Goal: Book appointment/travel/reservation

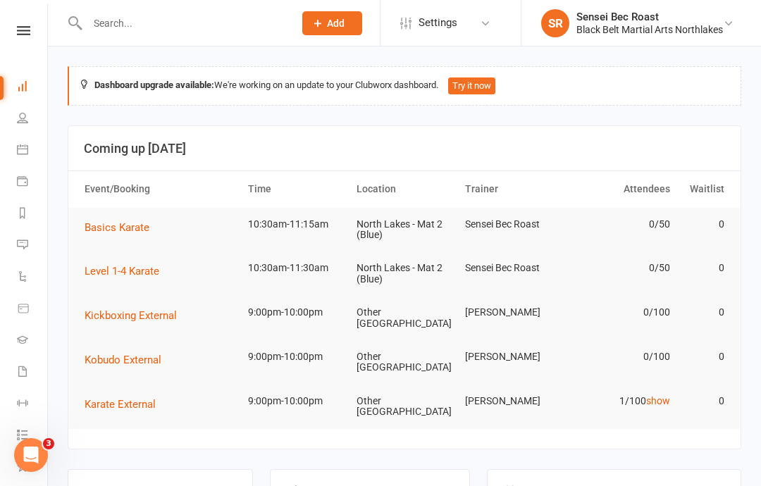
click at [8, 152] on li "Calendar" at bounding box center [23, 151] width 47 height 32
click at [27, 151] on icon at bounding box center [22, 149] width 11 height 11
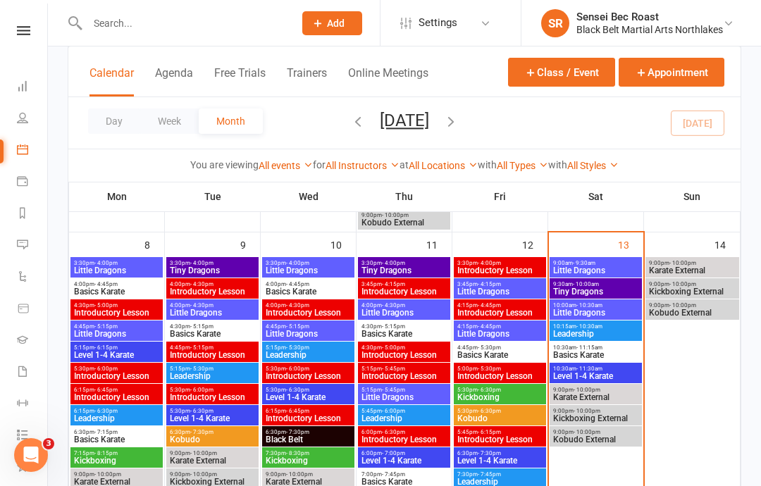
scroll to position [424, 0]
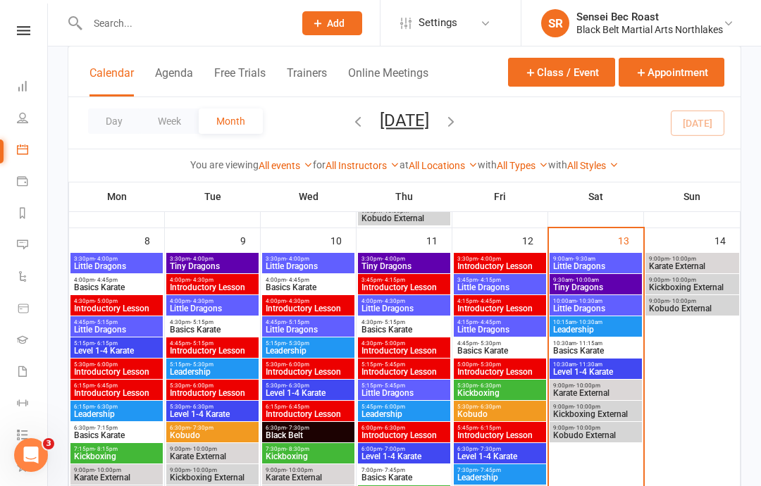
click at [600, 369] on span "Level 1-4 Karate" at bounding box center [595, 372] width 87 height 8
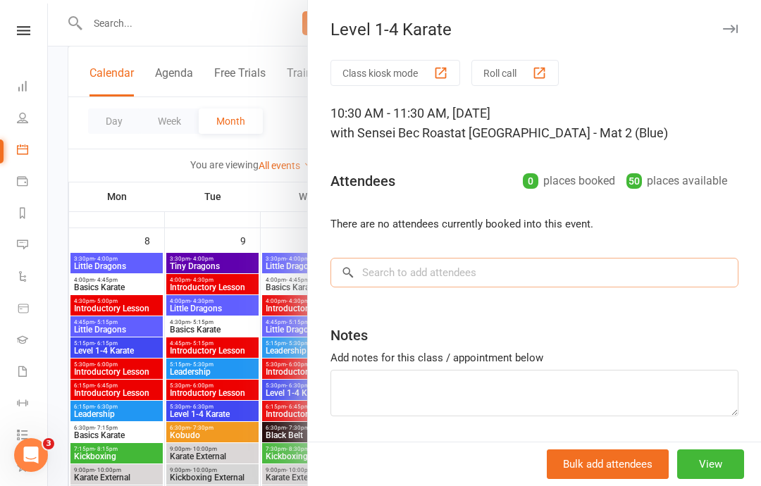
click at [552, 266] on input "search" at bounding box center [535, 273] width 408 height 30
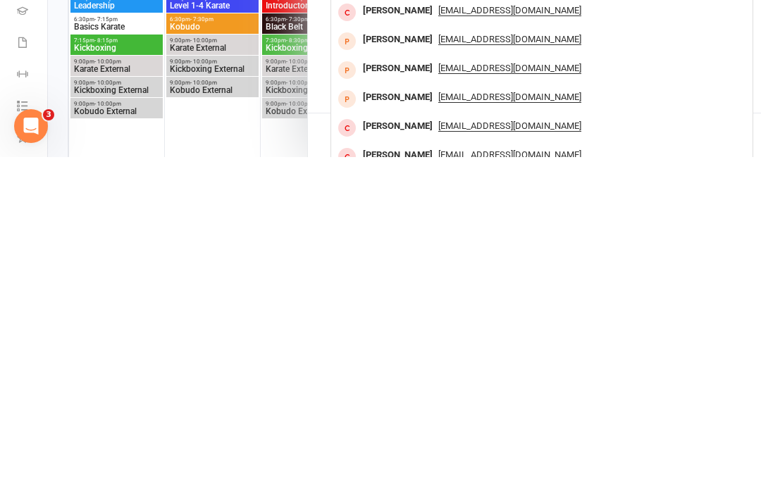
scroll to position [505, 0]
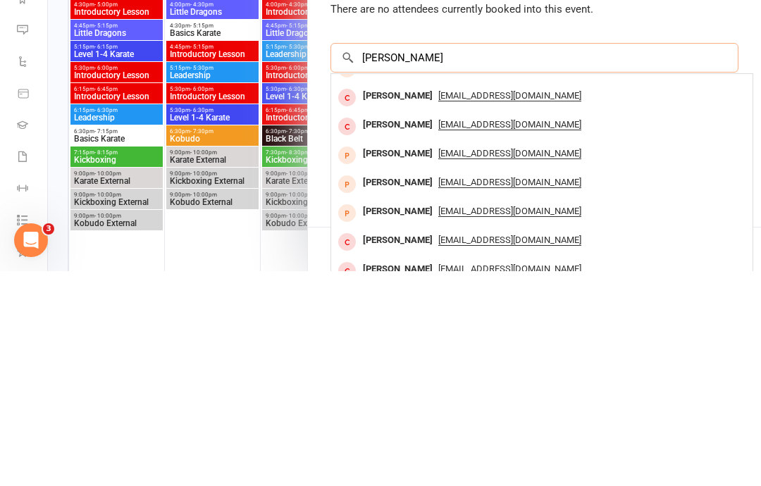
click at [433, 258] on input "[PERSON_NAME]" at bounding box center [535, 273] width 408 height 30
click at [450, 258] on input "[PERSON_NAME]" at bounding box center [535, 273] width 408 height 30
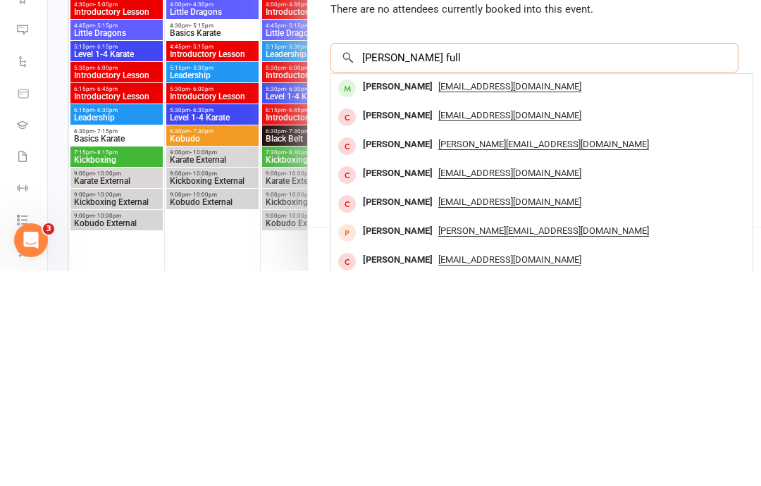
scroll to position [0, 0]
type input "[PERSON_NAME] full"
click at [467, 296] on span "[EMAIL_ADDRESS][DOMAIN_NAME]" at bounding box center [509, 301] width 143 height 11
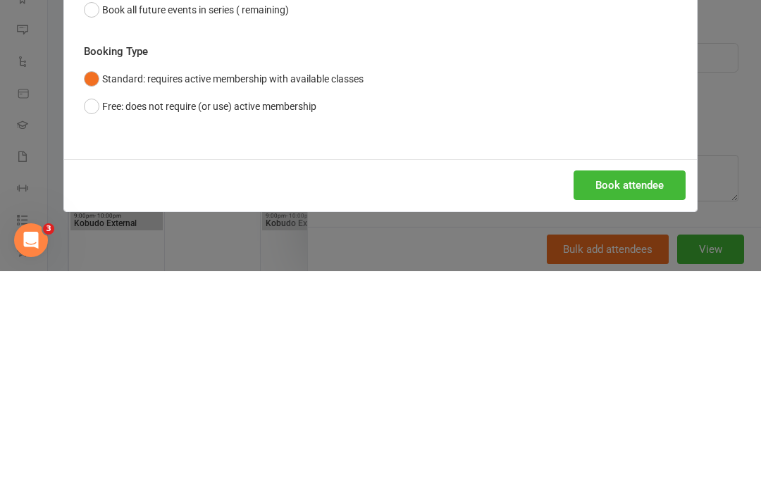
scroll to position [721, 0]
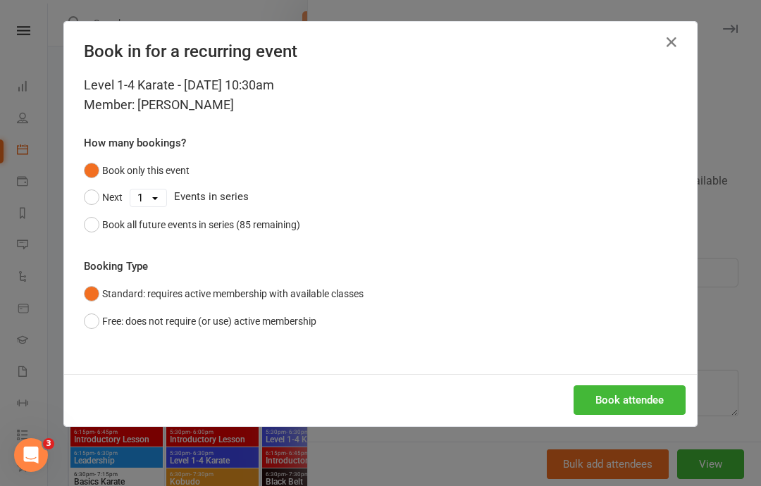
click at [674, 38] on icon "button" at bounding box center [671, 42] width 17 height 17
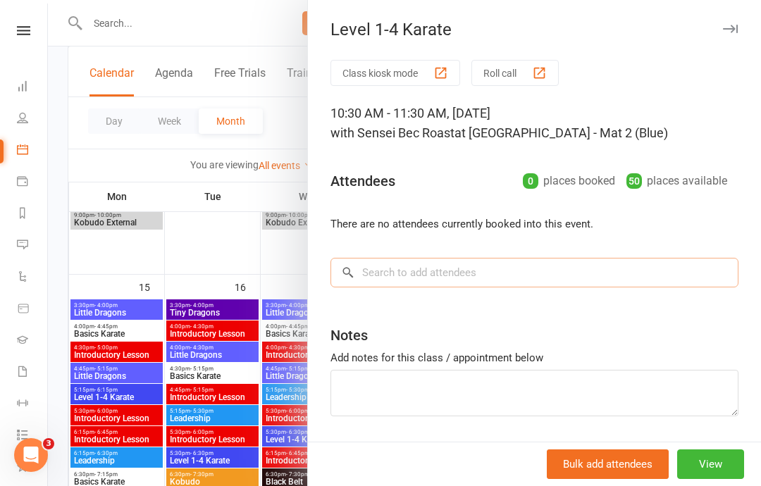
click at [434, 276] on input "search" at bounding box center [535, 273] width 408 height 30
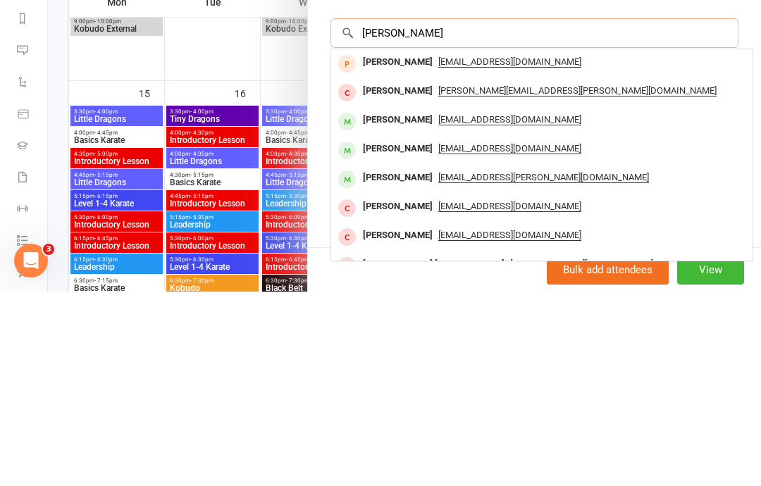
scroll to position [45, 0]
type input "[PERSON_NAME]"
click at [452, 309] on span "[EMAIL_ADDRESS][DOMAIN_NAME]" at bounding box center [509, 314] width 143 height 11
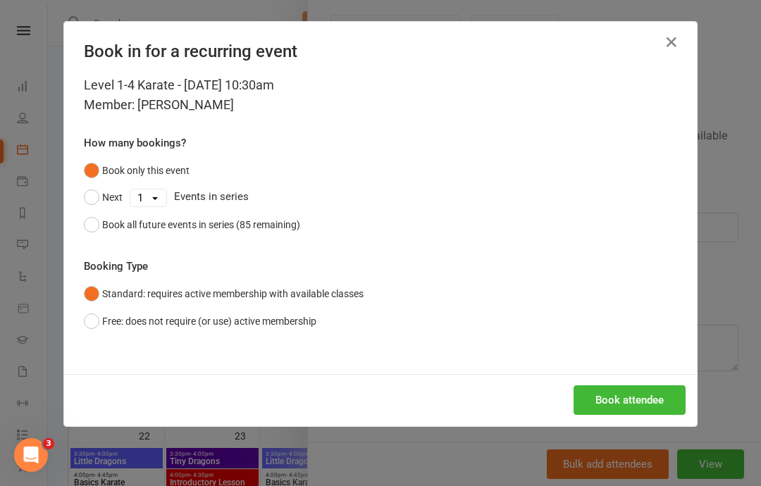
click at [595, 399] on button "Book attendee" at bounding box center [630, 400] width 112 height 30
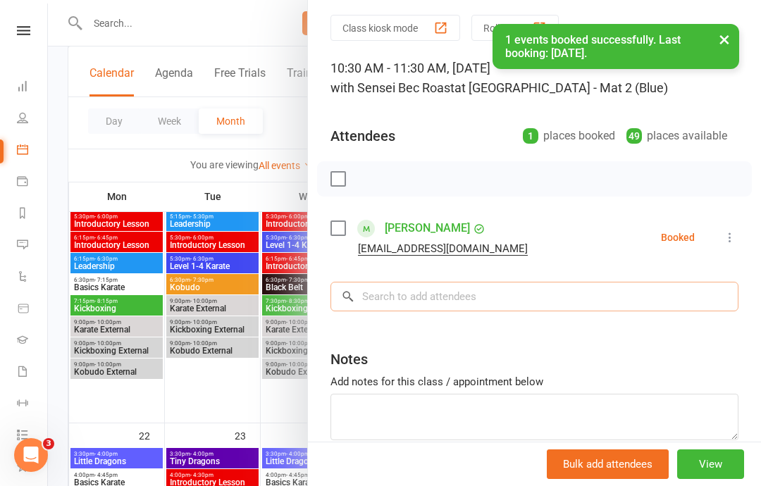
click at [409, 288] on input "search" at bounding box center [535, 297] width 408 height 30
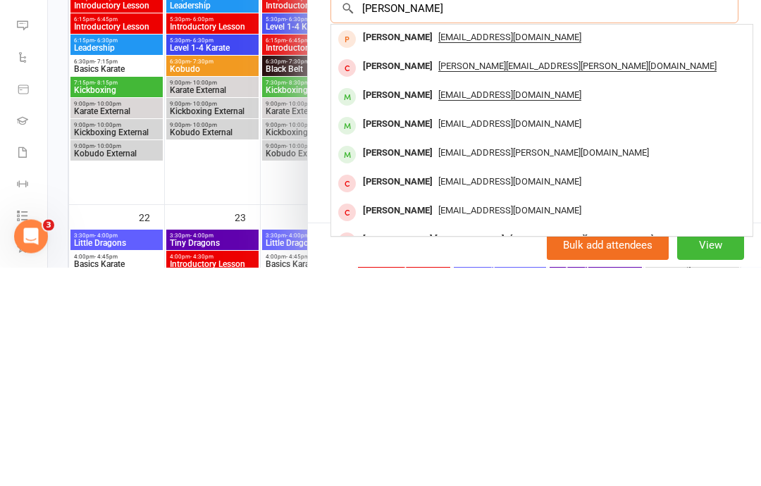
scroll to position [114, 0]
type input "[PERSON_NAME]"
click at [430, 331] on div "[PERSON_NAME] [EMAIL_ADDRESS][DOMAIN_NAME]" at bounding box center [541, 345] width 421 height 29
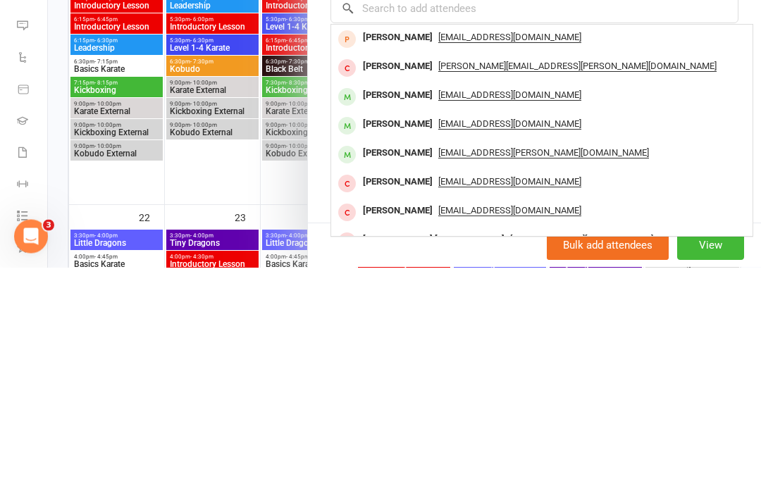
scroll to position [1134, 0]
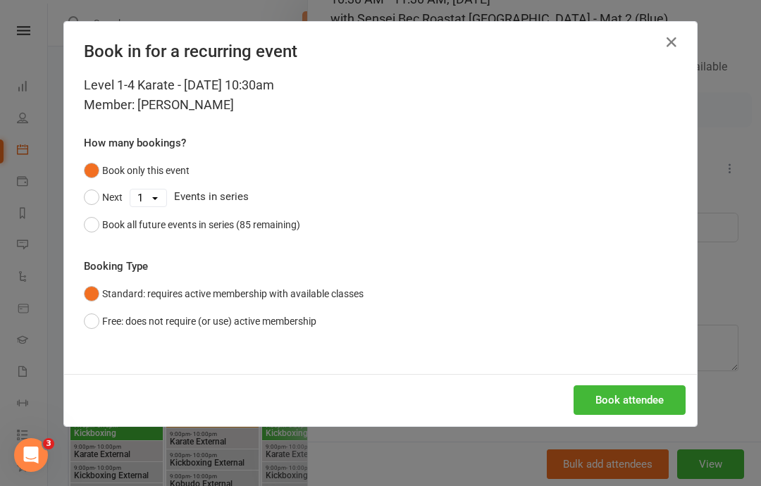
click at [636, 395] on button "Book attendee" at bounding box center [630, 400] width 112 height 30
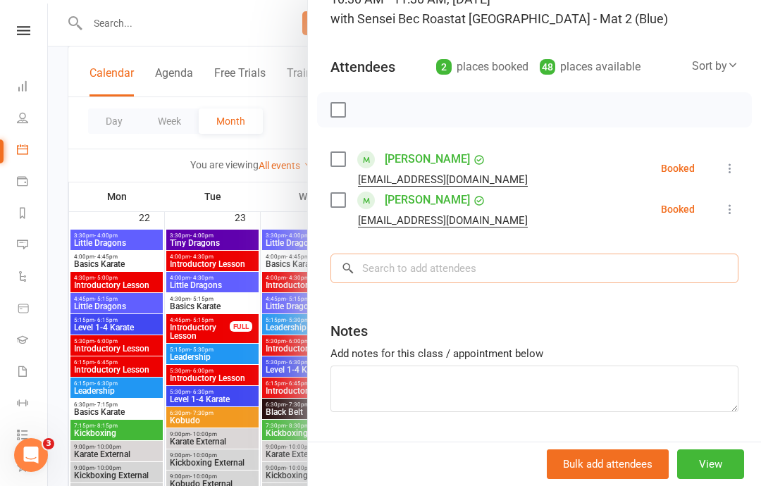
click at [478, 264] on input "search" at bounding box center [535, 269] width 408 height 30
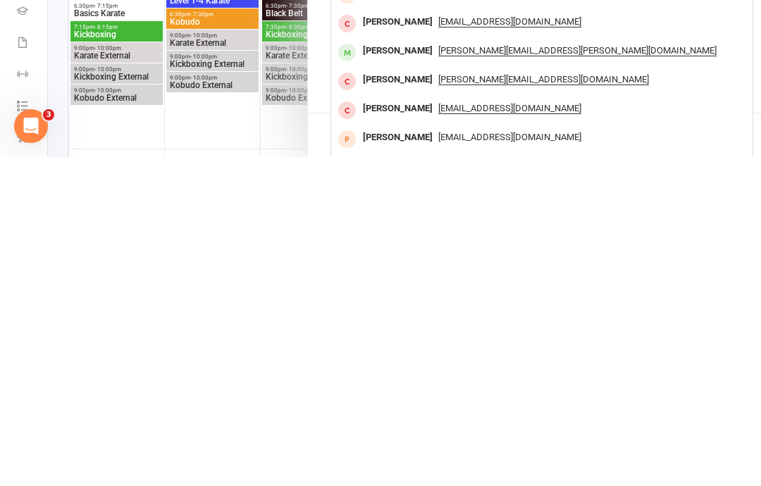
scroll to position [1212, 0]
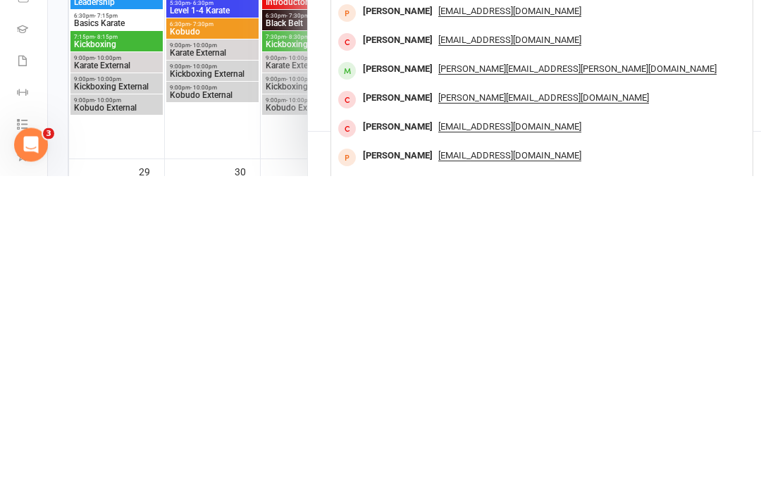
type input "[PERSON_NAME]"
click at [438, 374] on span "[PERSON_NAME][EMAIL_ADDRESS][PERSON_NAME][DOMAIN_NAME]" at bounding box center [577, 379] width 278 height 11
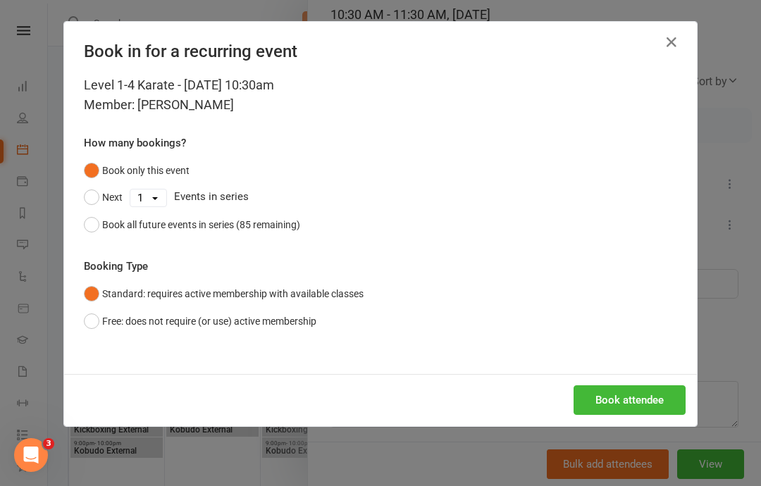
click at [615, 396] on button "Book attendee" at bounding box center [630, 400] width 112 height 30
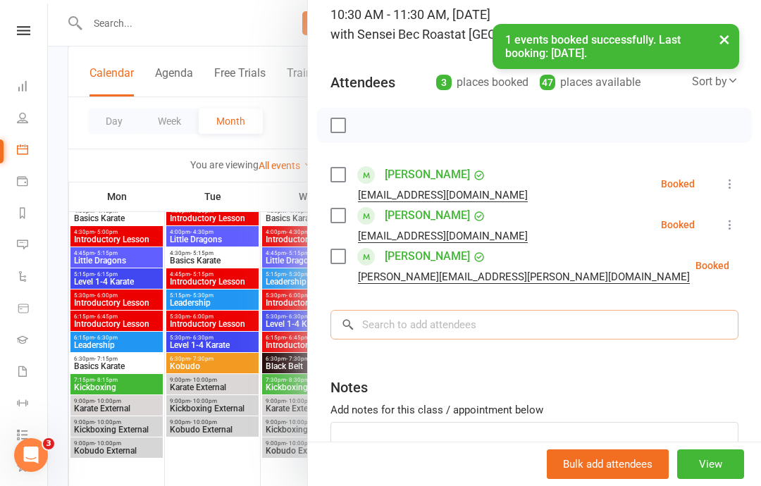
click at [423, 311] on input "search" at bounding box center [535, 325] width 408 height 30
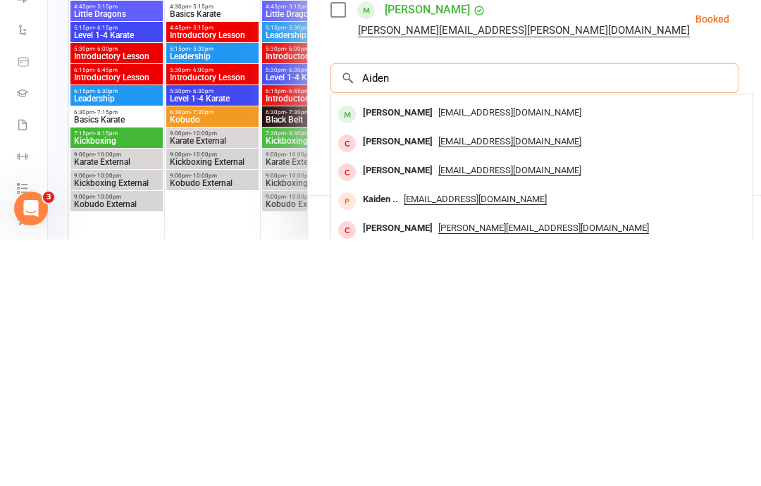
scroll to position [54, 0]
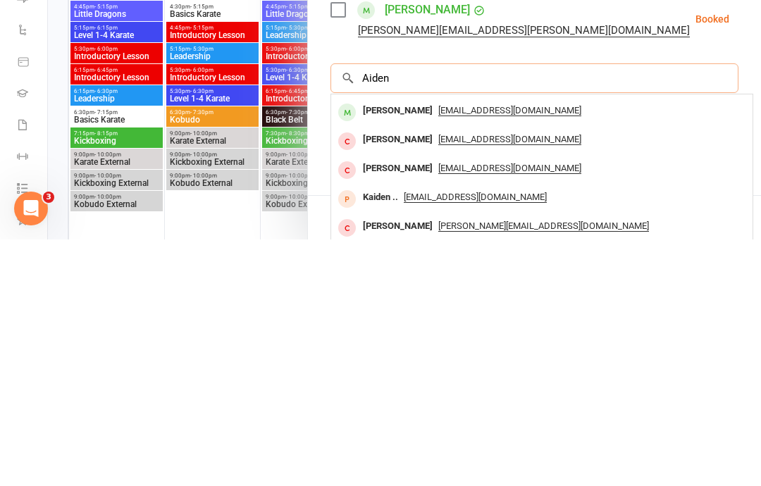
type input "Aiden"
click at [438, 352] on span "[EMAIL_ADDRESS][DOMAIN_NAME]" at bounding box center [509, 357] width 143 height 11
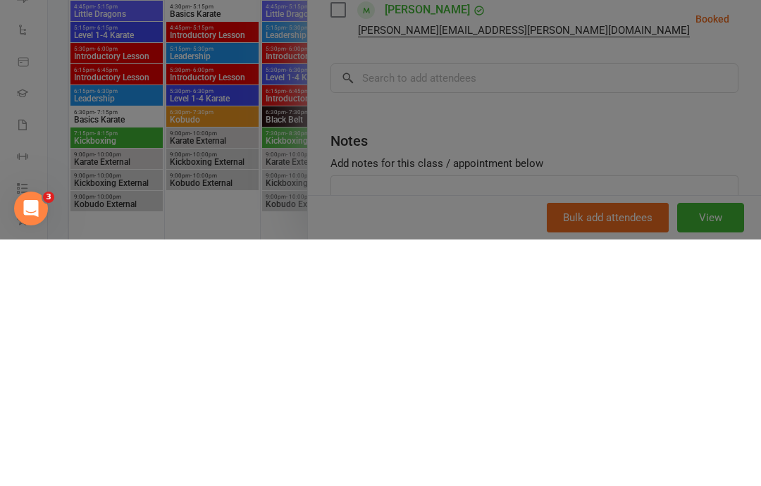
scroll to position [1770, 0]
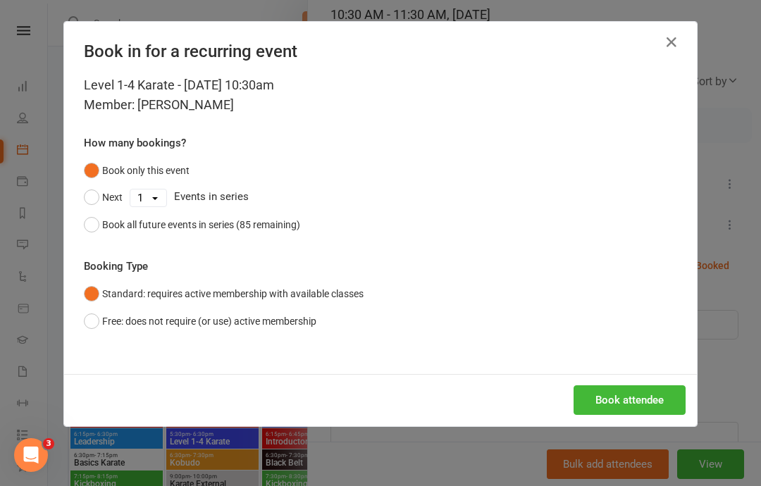
click at [635, 396] on button "Book attendee" at bounding box center [630, 400] width 112 height 30
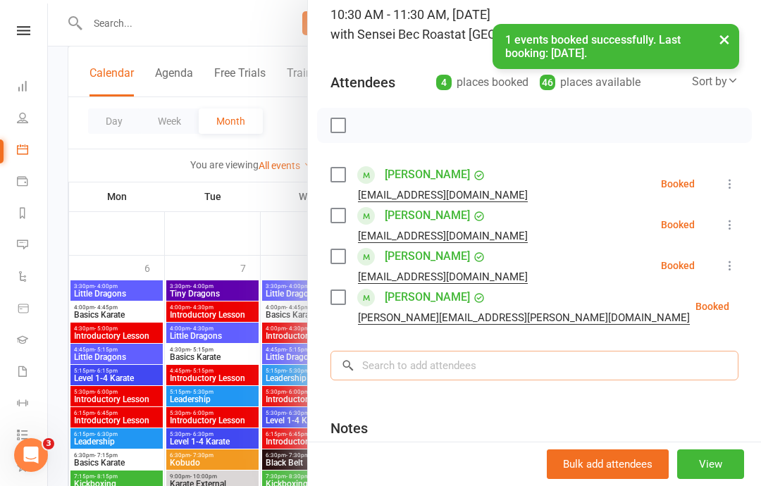
click at [436, 354] on input "search" at bounding box center [535, 366] width 408 height 30
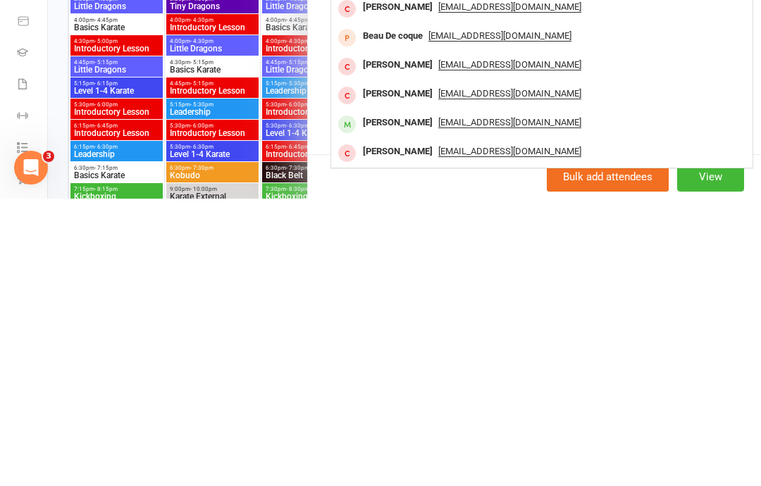
scroll to position [237, 0]
type input "Beau"
click at [438, 405] on span "[EMAIL_ADDRESS][DOMAIN_NAME]" at bounding box center [509, 410] width 143 height 11
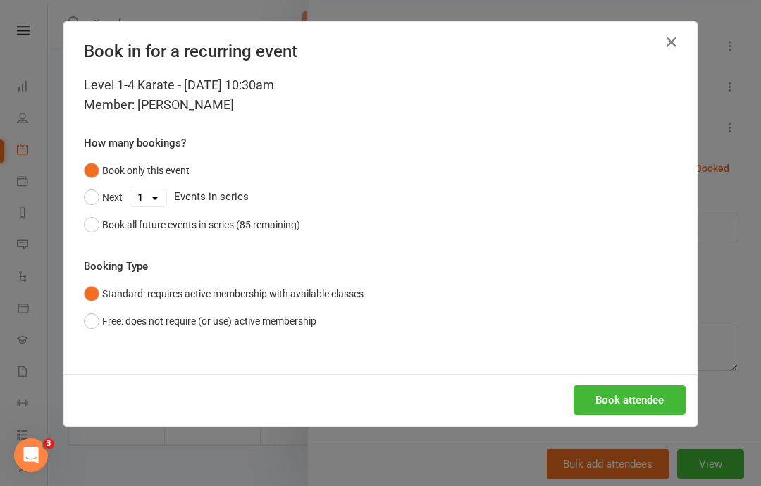
click at [641, 399] on button "Book attendee" at bounding box center [630, 400] width 112 height 30
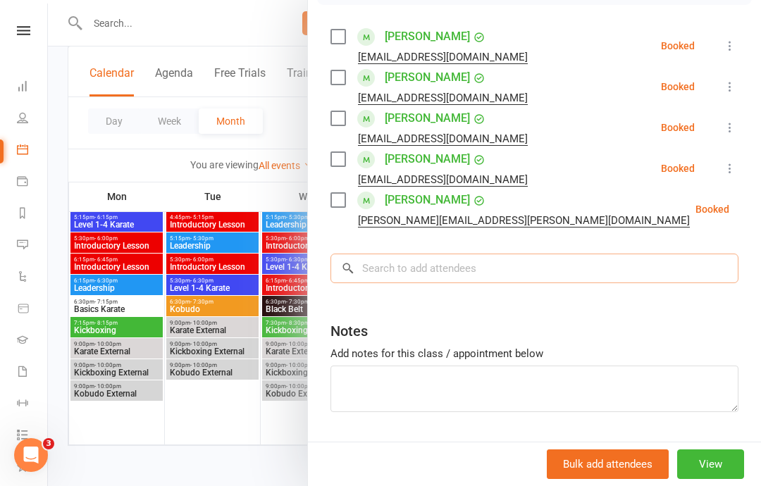
click at [452, 279] on input "search" at bounding box center [535, 269] width 408 height 30
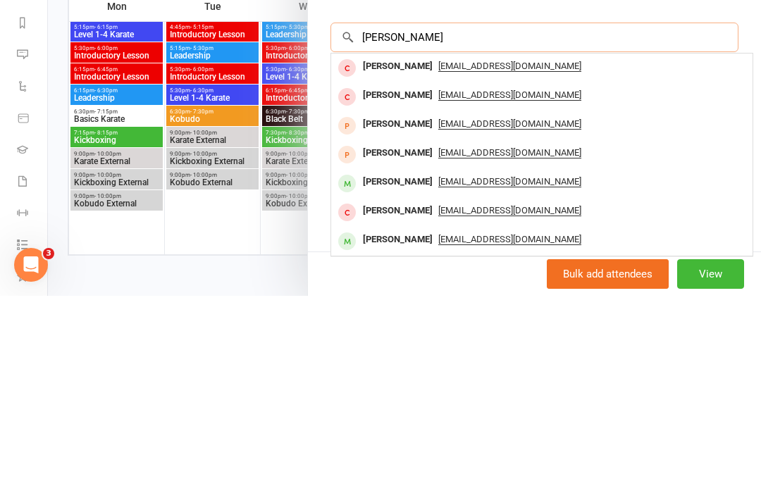
scroll to position [278, 0]
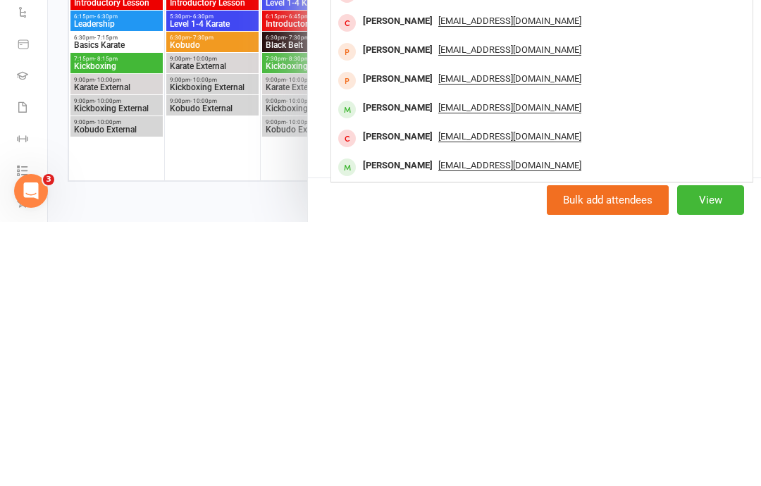
type input "[PERSON_NAME]"
click at [440, 366] on span "[EMAIL_ADDRESS][DOMAIN_NAME]" at bounding box center [509, 371] width 143 height 11
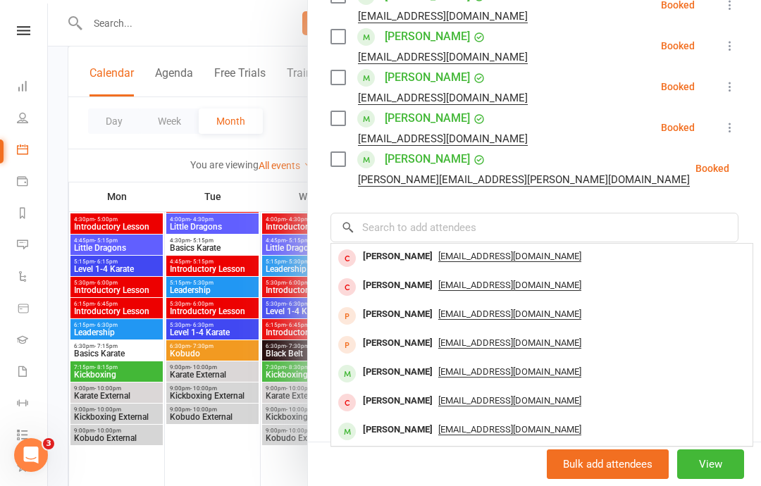
scroll to position [221, 0]
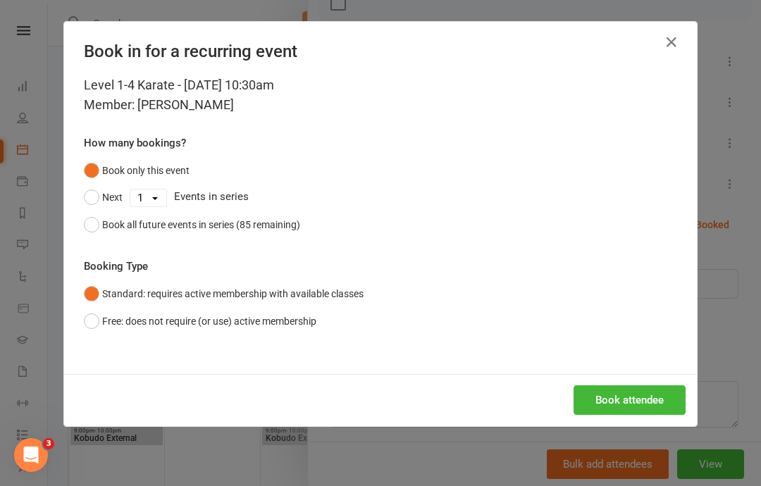
click at [612, 404] on button "Book attendee" at bounding box center [630, 400] width 112 height 30
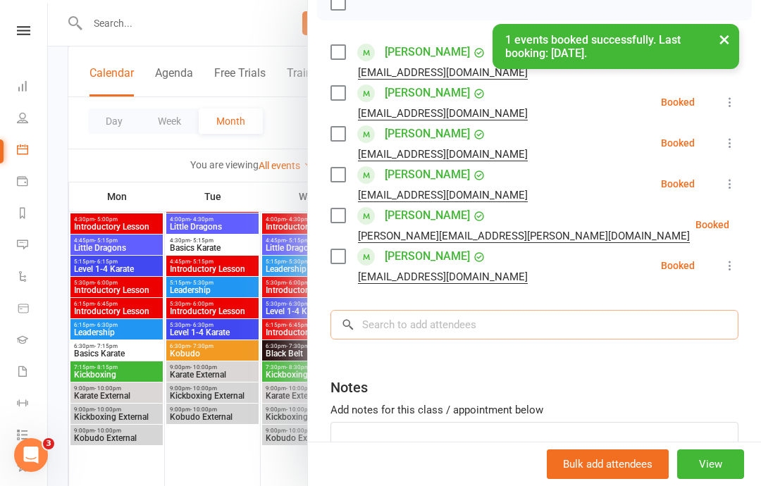
click at [412, 323] on input "search" at bounding box center [535, 325] width 408 height 30
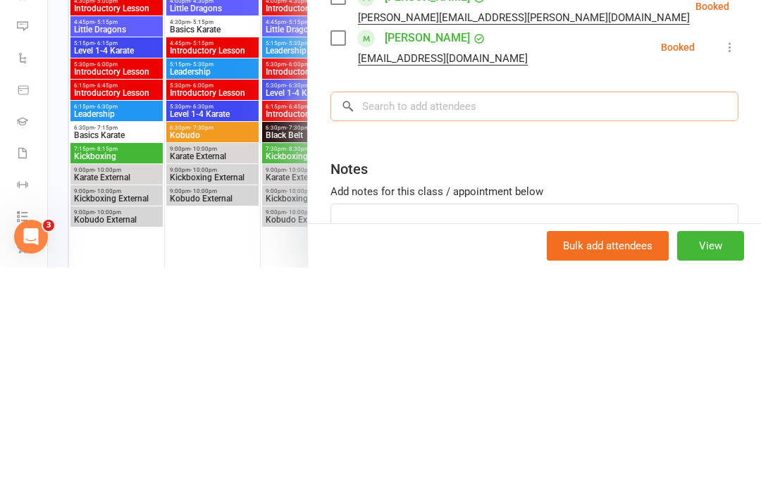
scroll to position [1879, 0]
type input "L"
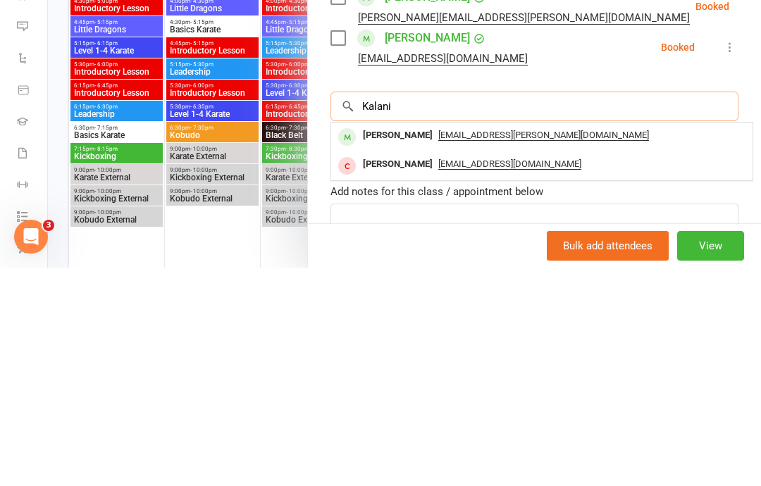
type input "Kalani"
click at [425, 344] on div "[PERSON_NAME]" at bounding box center [397, 354] width 81 height 20
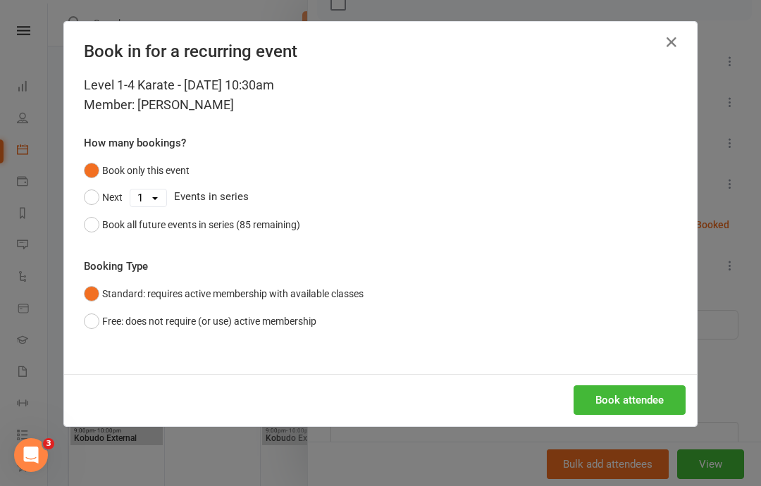
click at [624, 398] on button "Book attendee" at bounding box center [630, 400] width 112 height 30
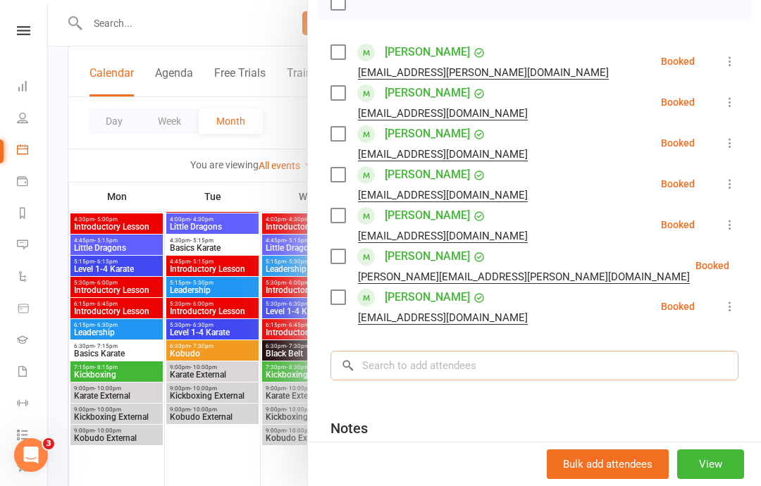
click at [560, 352] on input "search" at bounding box center [535, 366] width 408 height 30
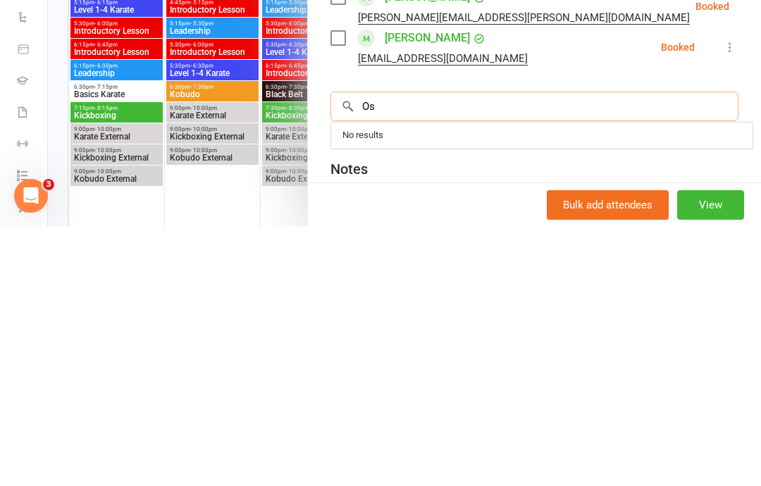
type input "O"
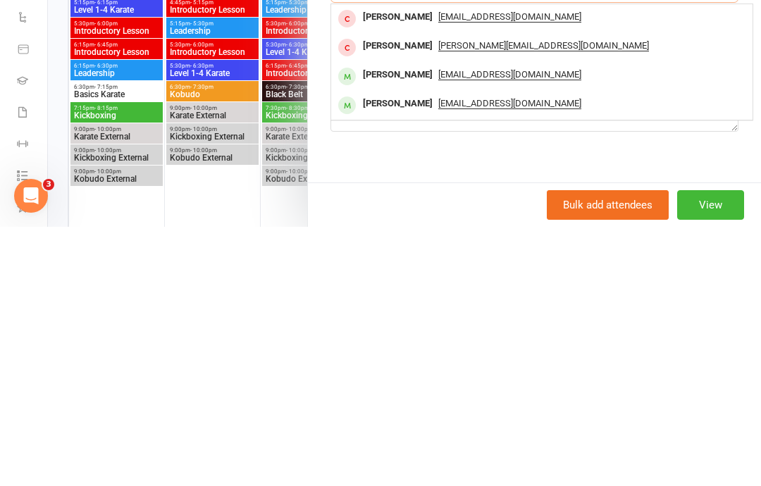
scroll to position [340, 0]
type input "Hugman"
click at [438, 357] on span "[EMAIL_ADDRESS][DOMAIN_NAME]" at bounding box center [509, 362] width 143 height 11
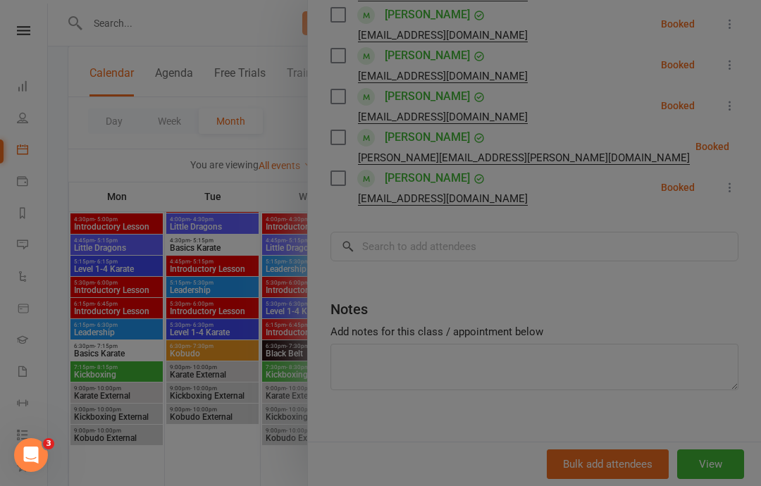
scroll to position [303, 0]
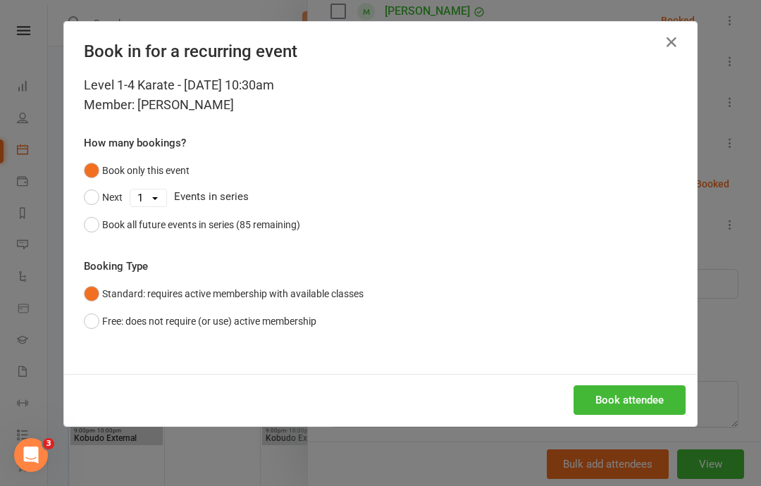
click at [618, 393] on button "Book attendee" at bounding box center [630, 400] width 112 height 30
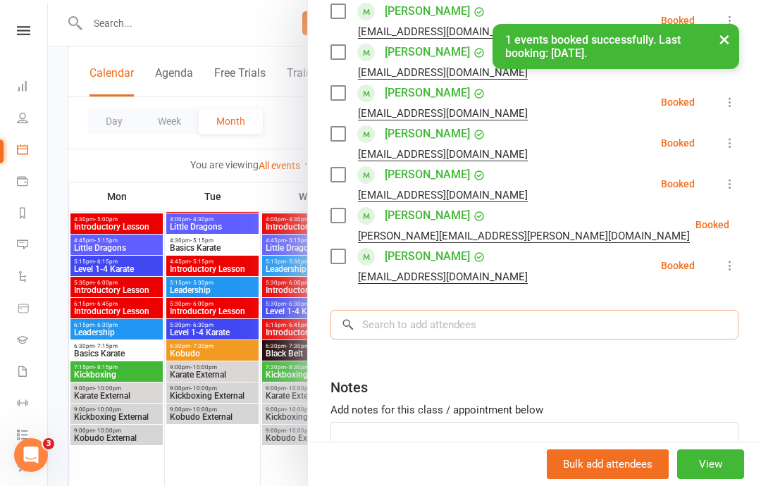
click at [502, 325] on input "search" at bounding box center [535, 325] width 408 height 30
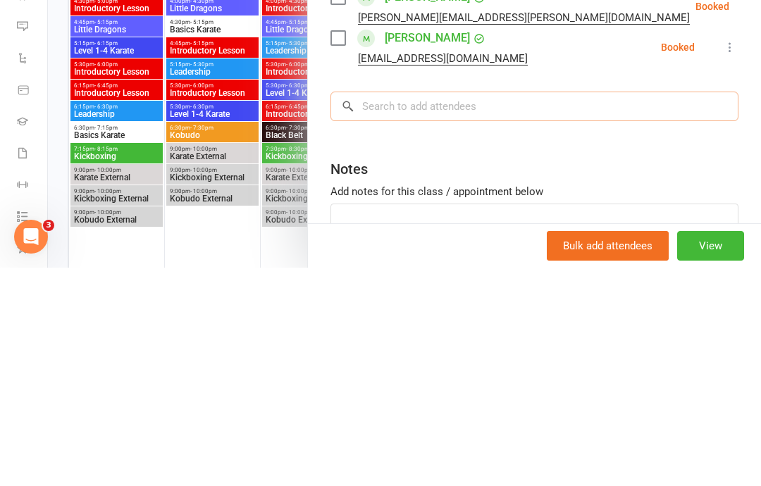
scroll to position [1879, 0]
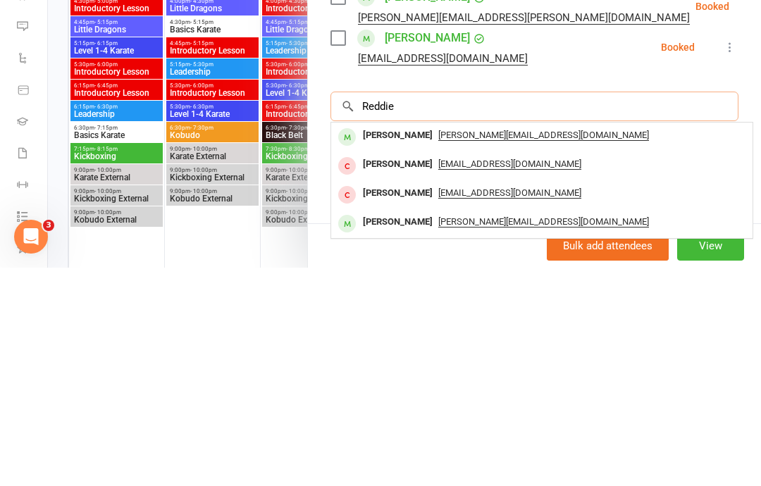
type input "Reddie"
click at [438, 348] on span "[PERSON_NAME][EMAIL_ADDRESS][DOMAIN_NAME]" at bounding box center [543, 353] width 211 height 11
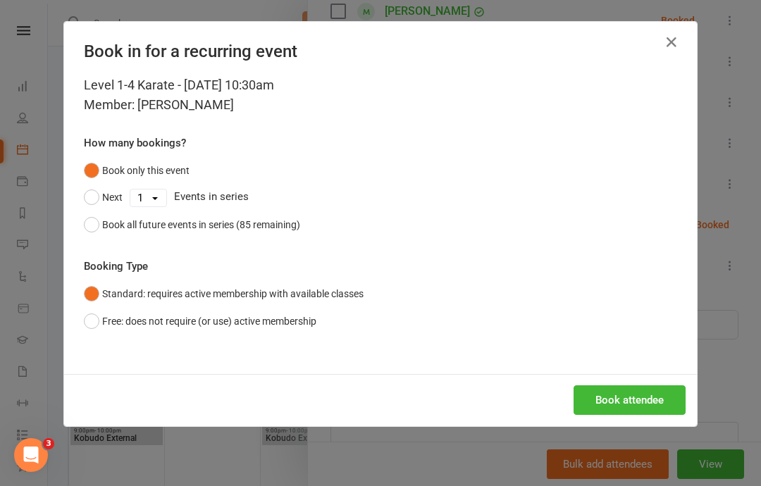
click at [624, 388] on button "Book attendee" at bounding box center [630, 400] width 112 height 30
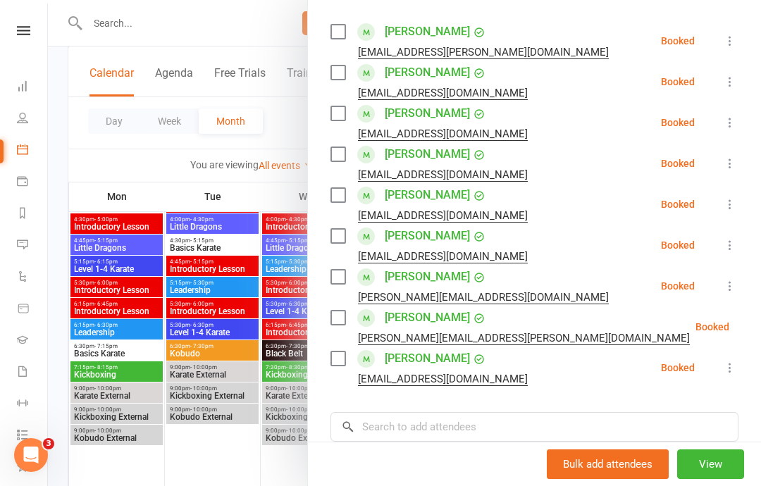
scroll to position [242, 0]
click at [499, 422] on input "search" at bounding box center [535, 427] width 408 height 30
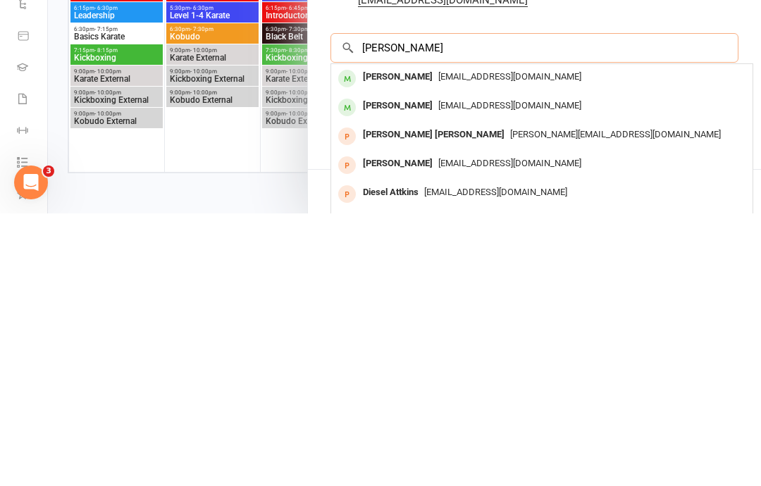
scroll to position [349, 0]
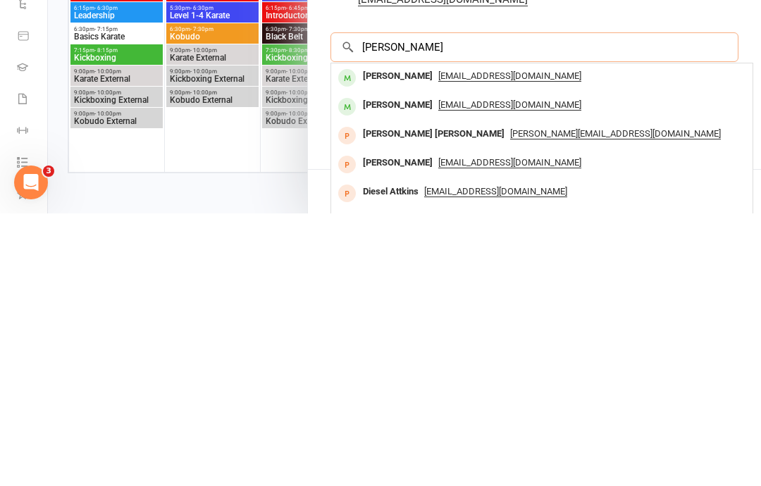
type input "[PERSON_NAME]"
click at [441, 372] on span "[EMAIL_ADDRESS][DOMAIN_NAME]" at bounding box center [509, 377] width 143 height 11
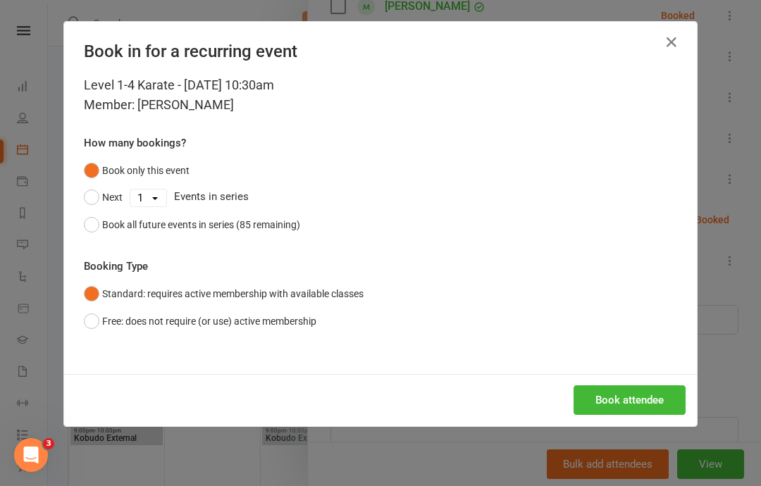
click at [636, 400] on button "Book attendee" at bounding box center [630, 400] width 112 height 30
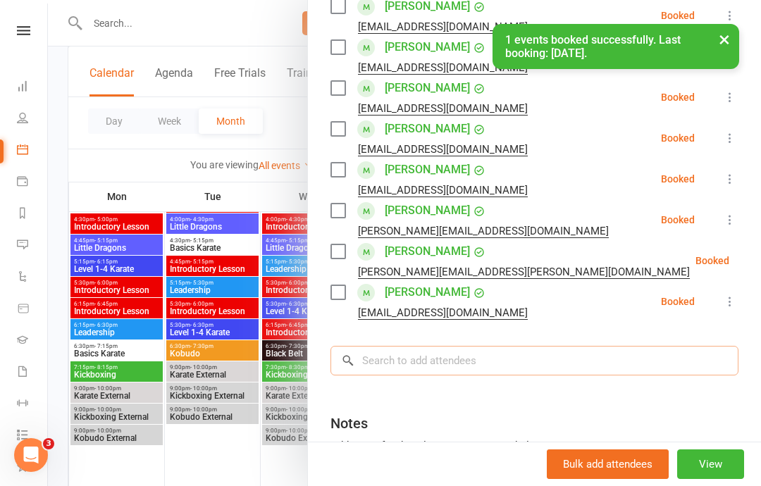
click at [433, 362] on input "search" at bounding box center [535, 361] width 408 height 30
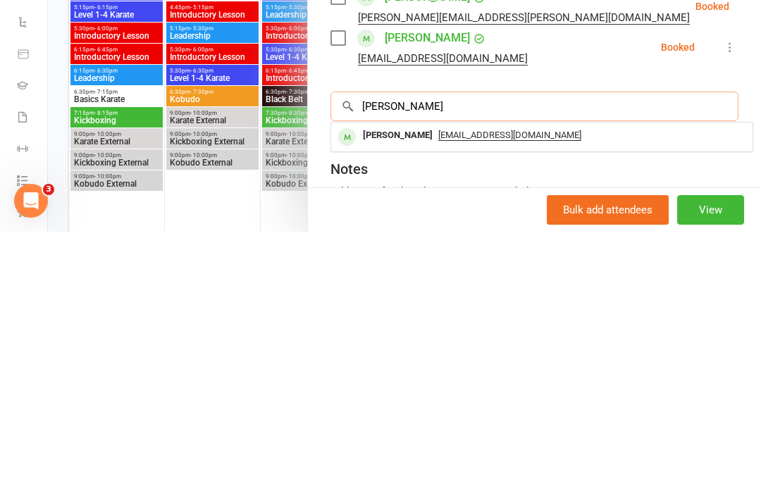
type input "[PERSON_NAME]"
click at [474, 384] on span "[EMAIL_ADDRESS][DOMAIN_NAME]" at bounding box center [509, 389] width 143 height 11
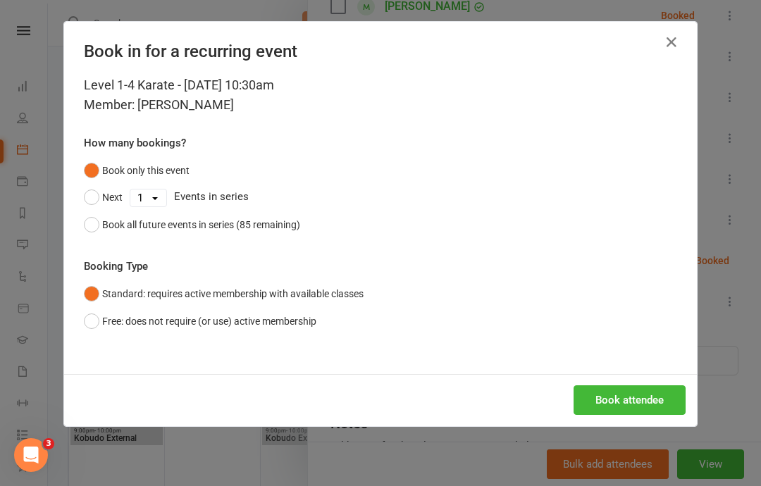
click at [629, 400] on button "Book attendee" at bounding box center [630, 400] width 112 height 30
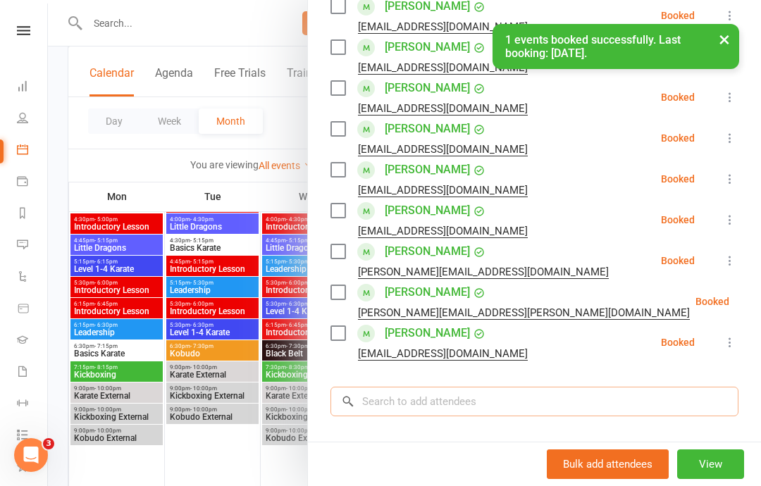
click at [444, 399] on input "search" at bounding box center [535, 402] width 408 height 30
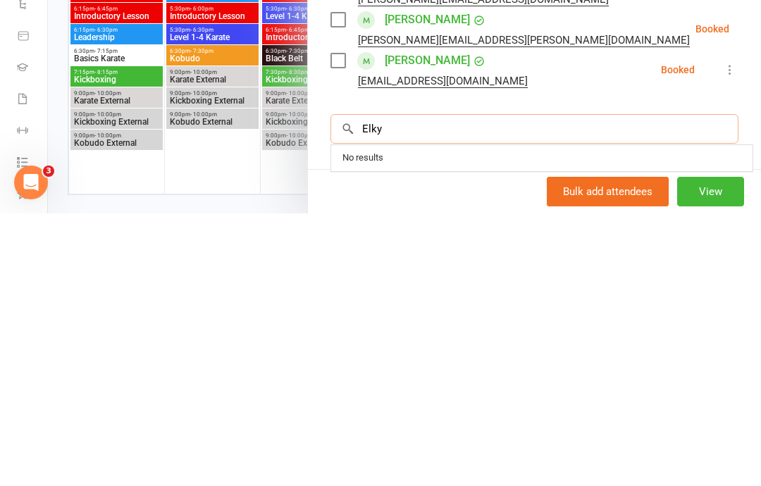
scroll to position [389, 0]
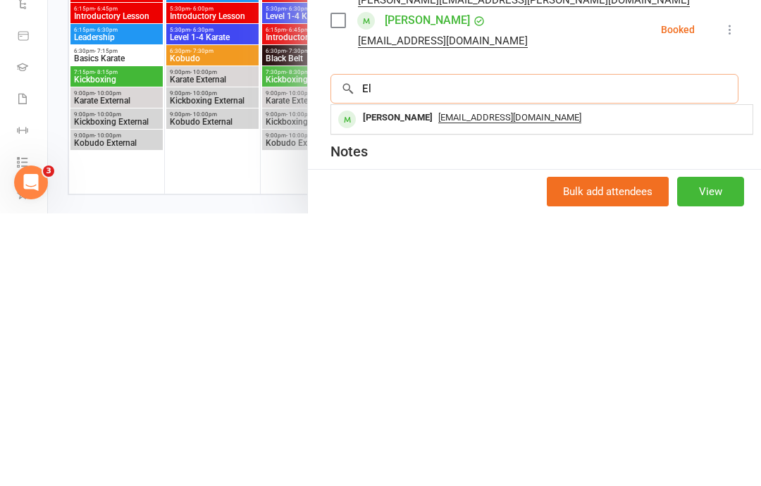
type input "E"
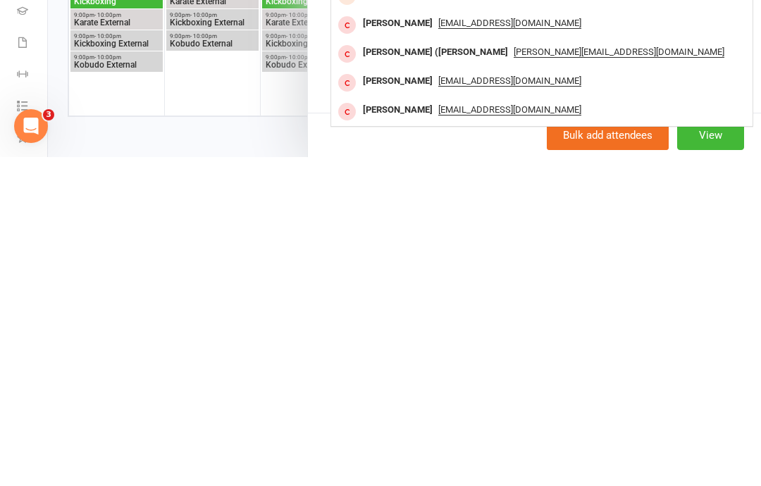
scroll to position [1935, 0]
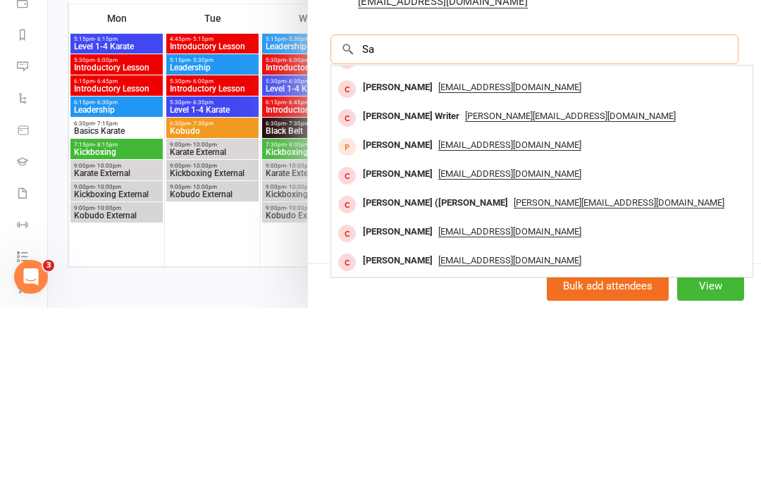
type input "S"
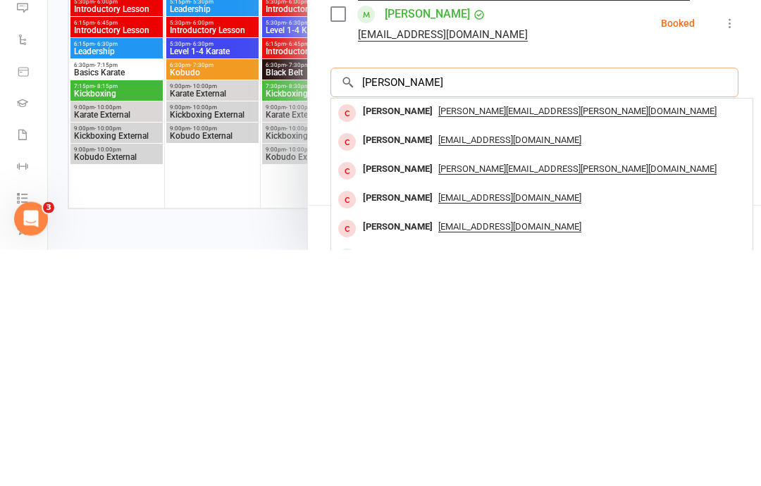
scroll to position [432, 0]
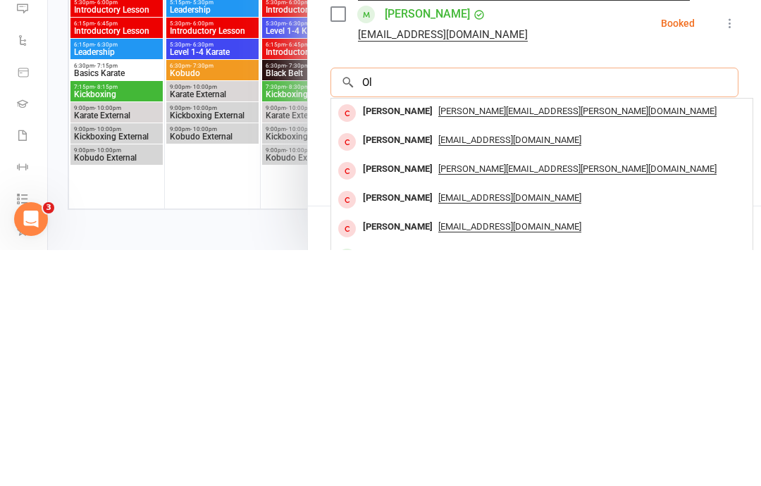
type input "O"
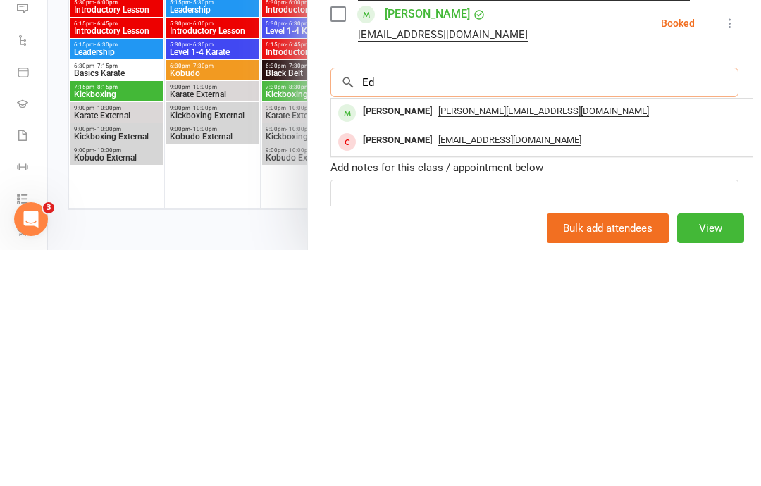
type input "E"
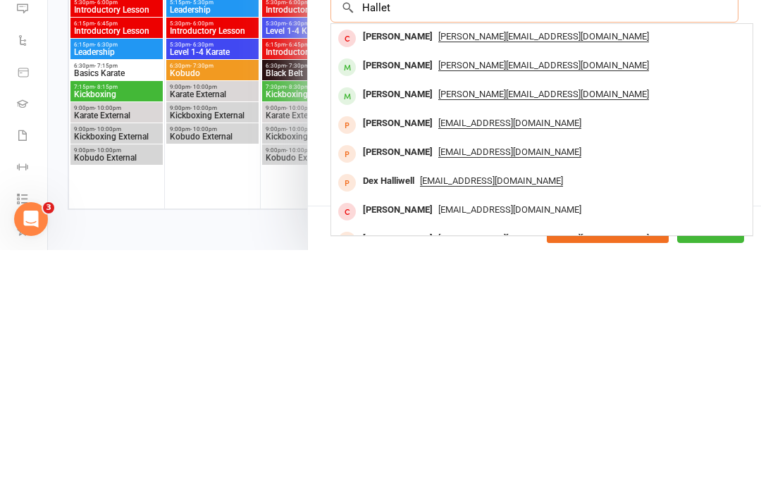
scroll to position [517, 0]
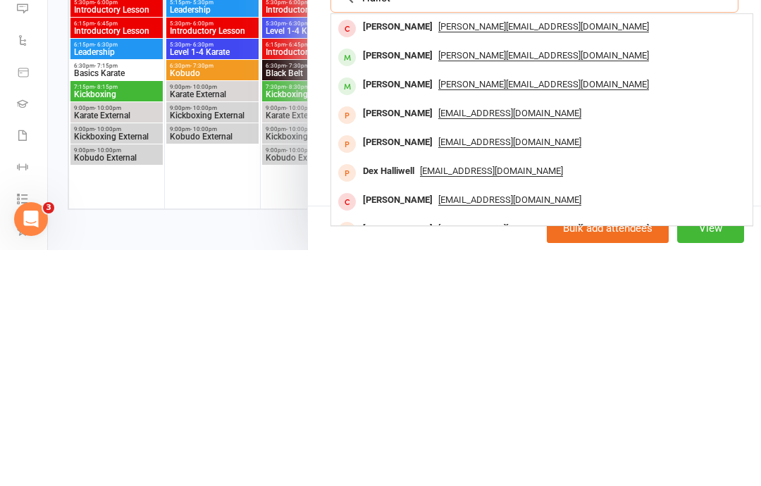
type input "Hallet"
click at [421, 311] on div "[PERSON_NAME]" at bounding box center [397, 321] width 81 height 20
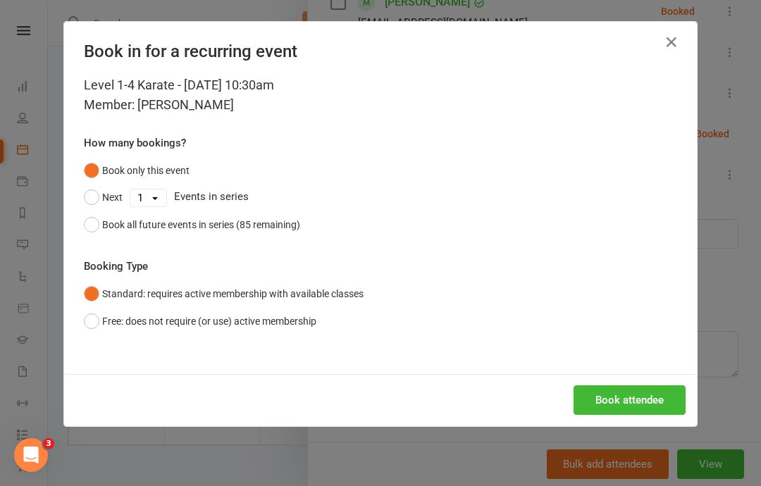
click at [610, 390] on button "Book attendee" at bounding box center [630, 400] width 112 height 30
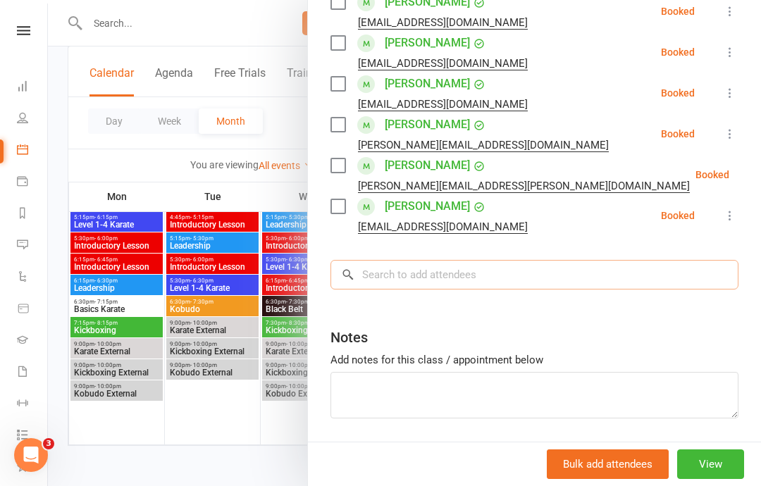
click at [514, 265] on input "search" at bounding box center [535, 275] width 408 height 30
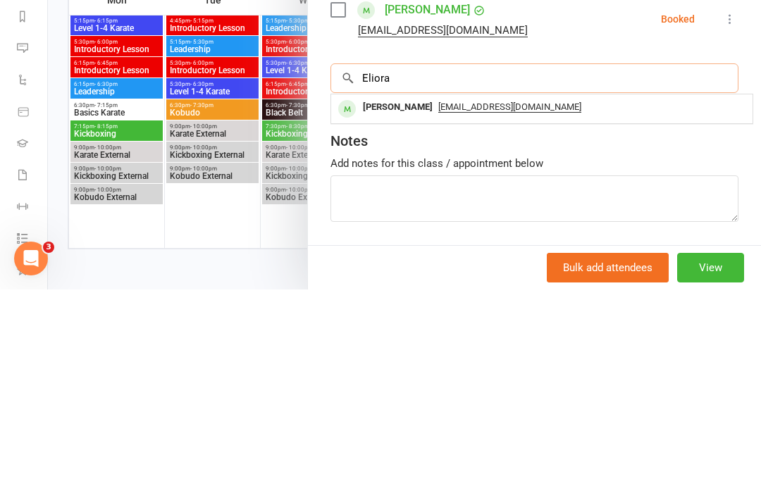
type input "Eliora"
click at [438, 298] on span "[EMAIL_ADDRESS][DOMAIN_NAME]" at bounding box center [509, 303] width 143 height 11
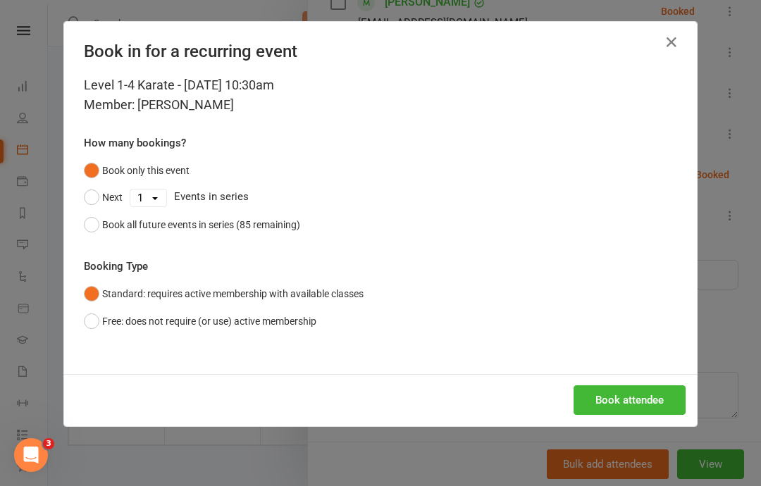
click at [615, 390] on button "Book attendee" at bounding box center [630, 400] width 112 height 30
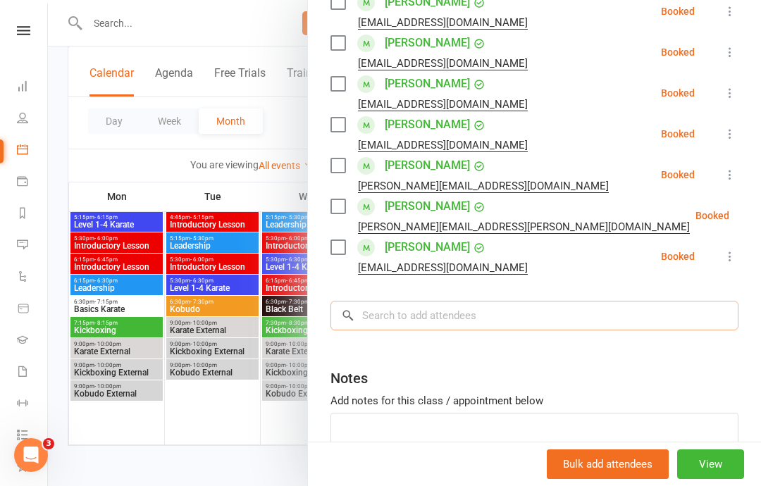
click at [526, 311] on input "search" at bounding box center [535, 316] width 408 height 30
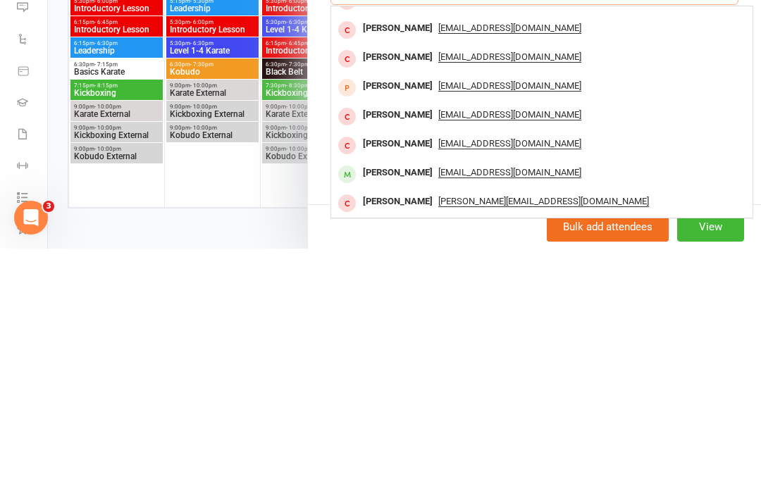
scroll to position [605, 0]
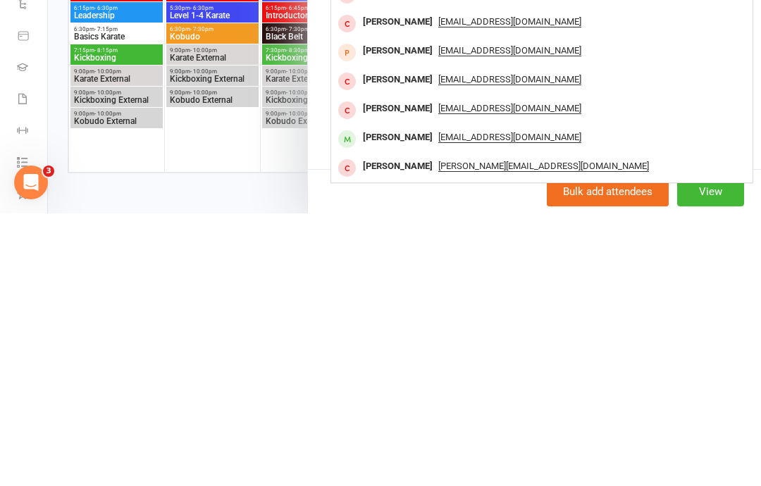
type input "[PERSON_NAME]"
click at [425, 400] on div "[PERSON_NAME]" at bounding box center [397, 410] width 81 height 20
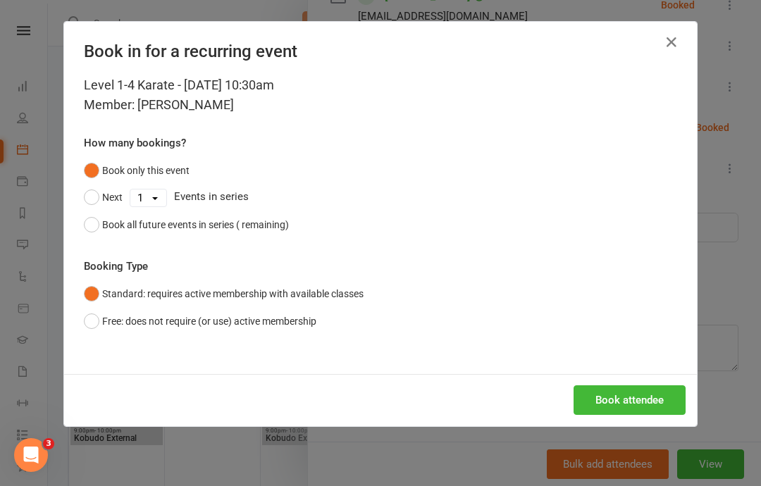
scroll to position [548, 0]
click at [633, 405] on button "Book attendee" at bounding box center [630, 400] width 112 height 30
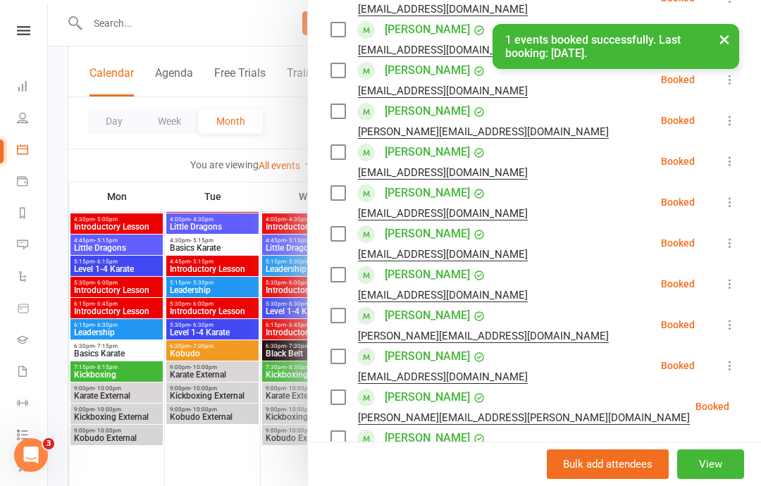
scroll to position [437, 0]
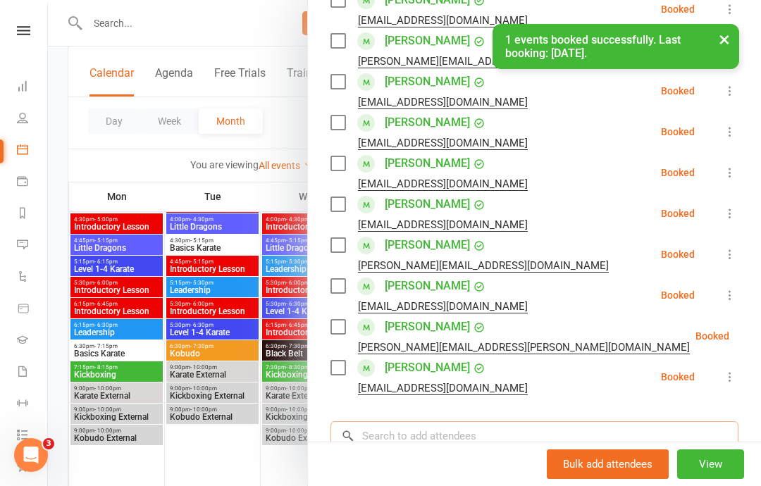
click at [433, 432] on input "search" at bounding box center [535, 436] width 408 height 30
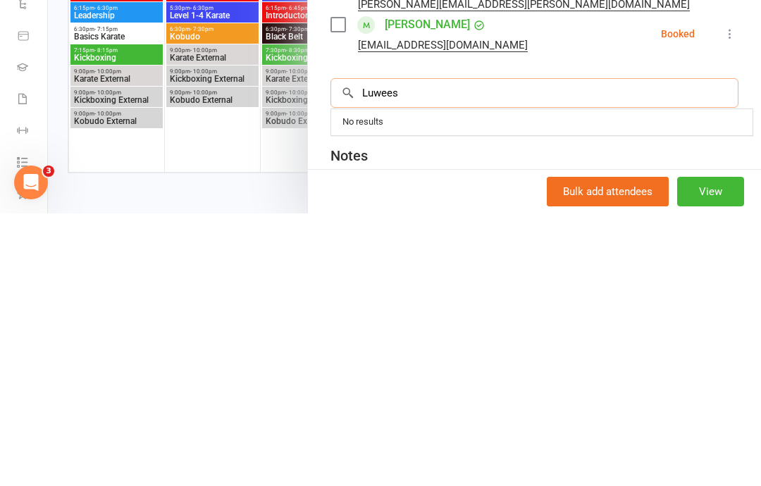
scroll to position [514, 0]
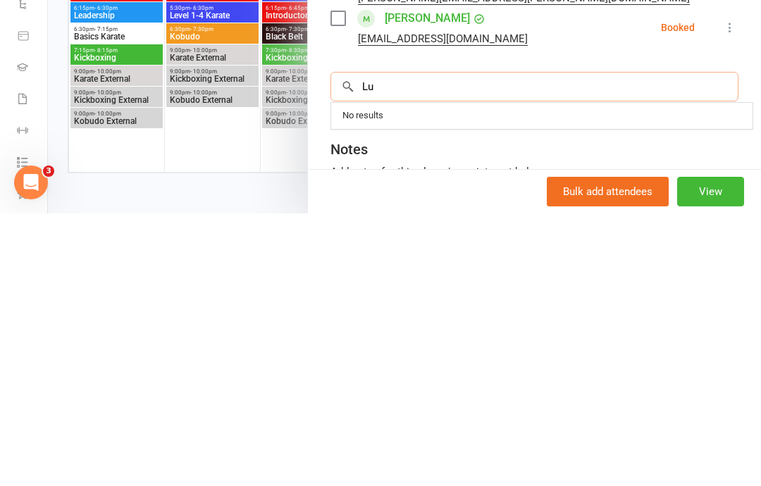
type input "L"
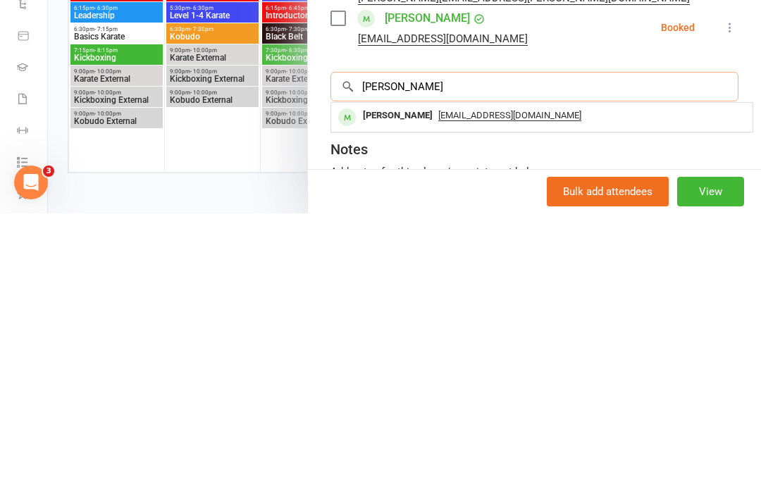
type input "[PERSON_NAME]"
click at [418, 378] on div "[PERSON_NAME]" at bounding box center [397, 388] width 81 height 20
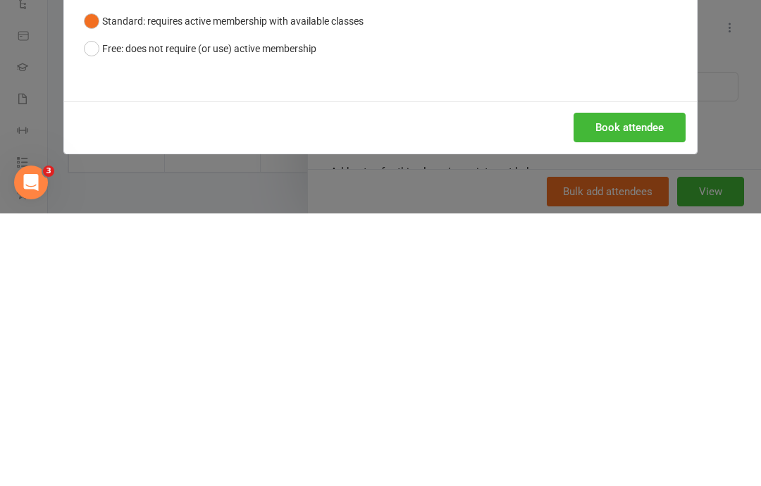
scroll to position [1879, 0]
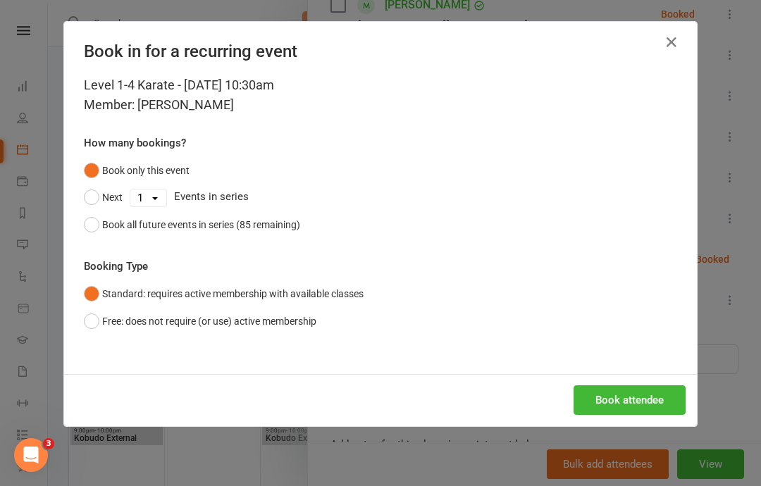
click at [622, 400] on button "Book attendee" at bounding box center [630, 400] width 112 height 30
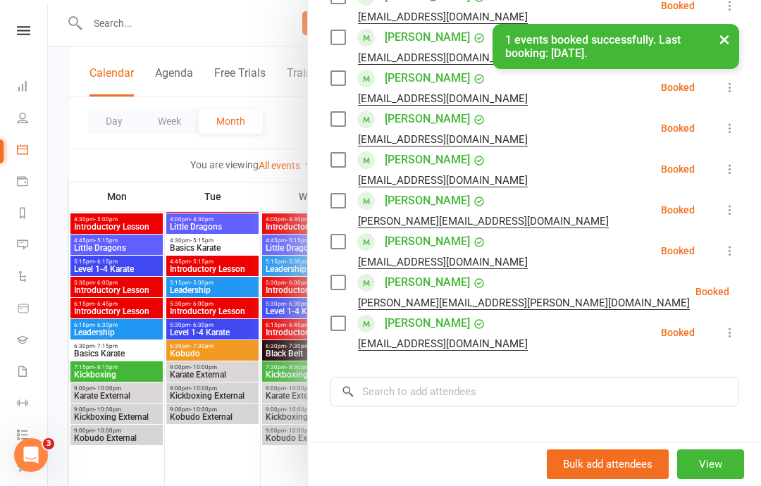
scroll to position [514, 0]
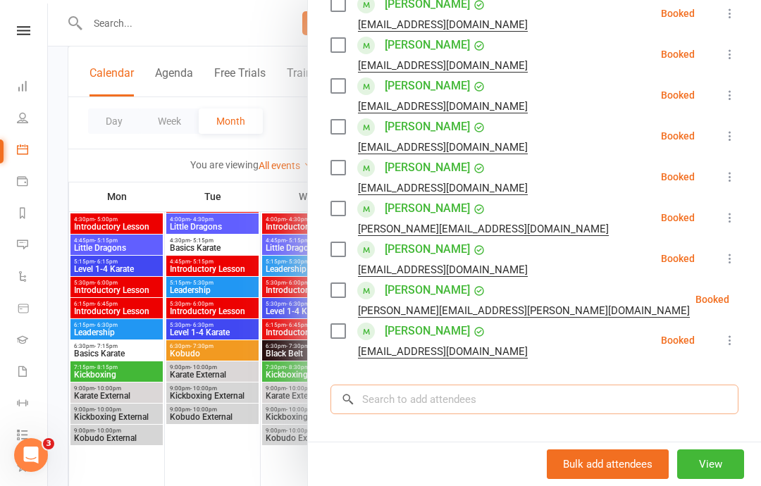
click at [538, 397] on input "search" at bounding box center [535, 400] width 408 height 30
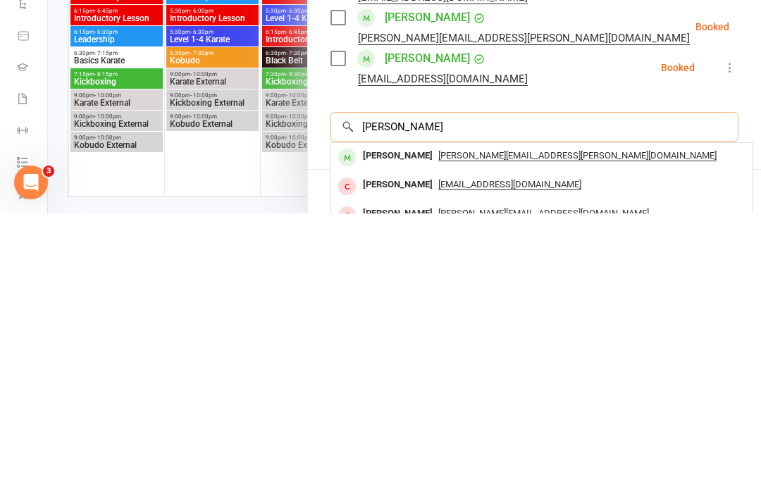
type input "[PERSON_NAME]"
click at [452, 423] on span "[PERSON_NAME][EMAIL_ADDRESS][PERSON_NAME][DOMAIN_NAME]" at bounding box center [577, 428] width 278 height 11
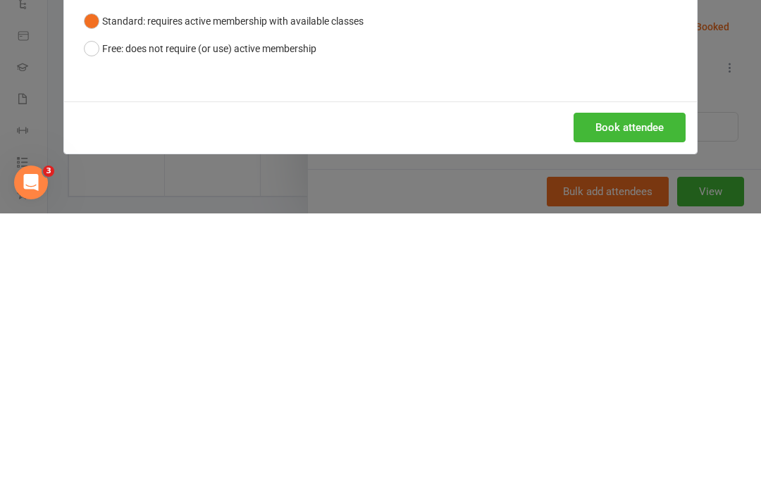
scroll to position [1879, 0]
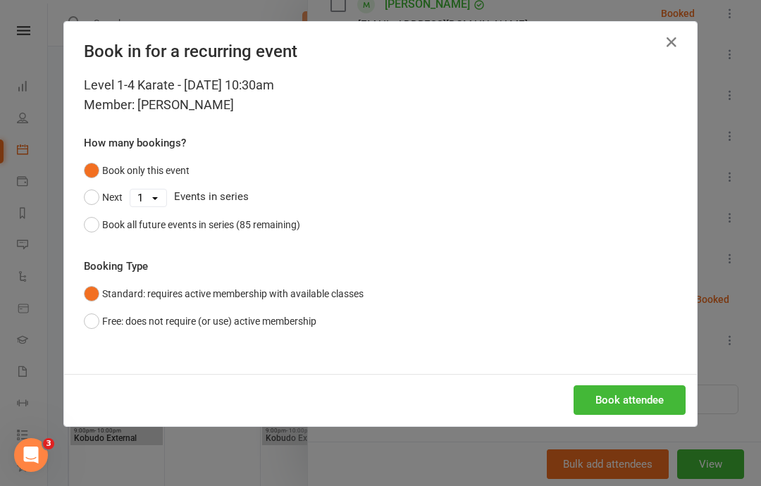
click at [626, 394] on button "Book attendee" at bounding box center [630, 400] width 112 height 30
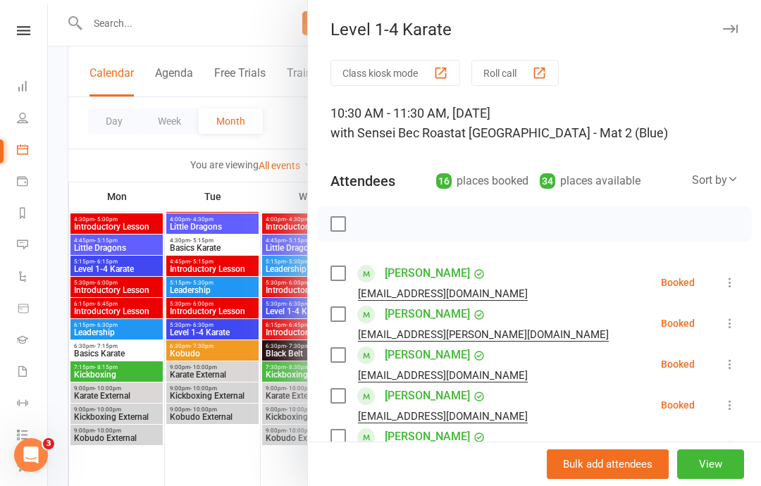
scroll to position [0, 0]
click at [728, 35] on button "button" at bounding box center [730, 28] width 17 height 17
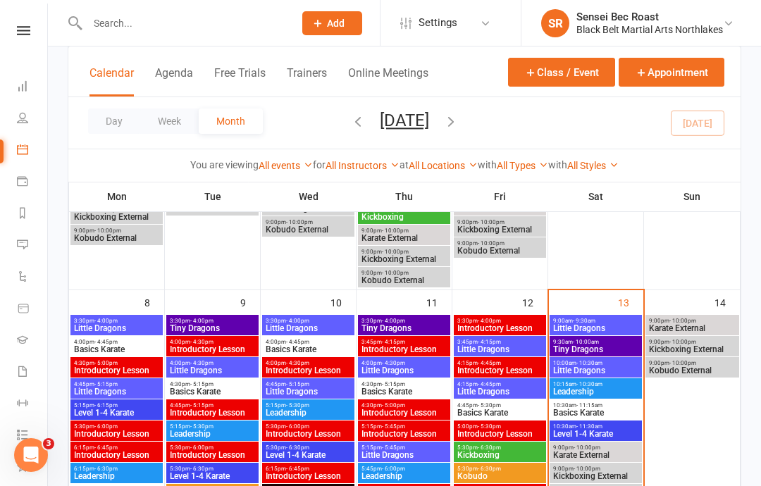
scroll to position [370, 0]
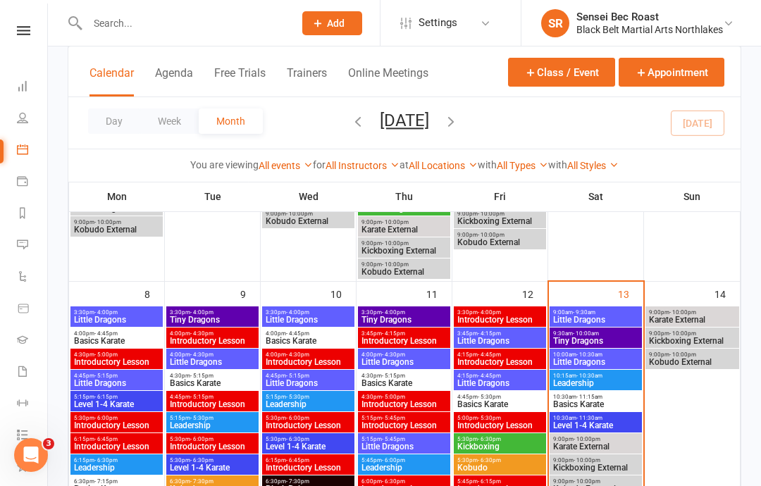
click at [598, 400] on span "Basics Karate" at bounding box center [595, 404] width 87 height 8
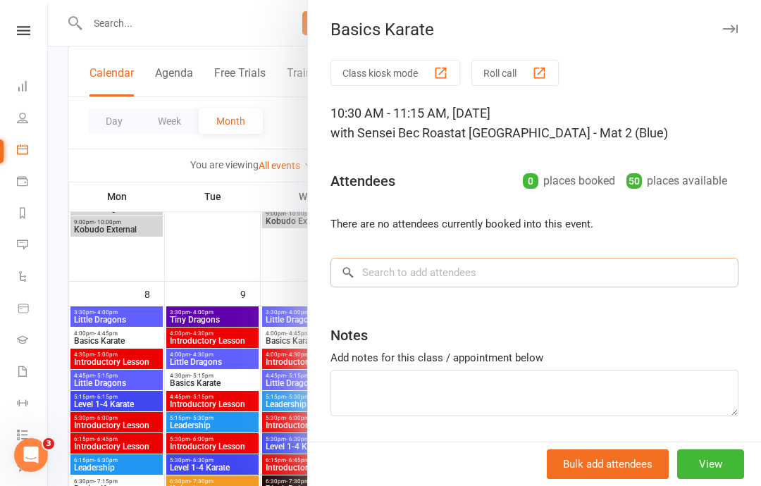
click at [480, 273] on input "search" at bounding box center [535, 273] width 408 height 30
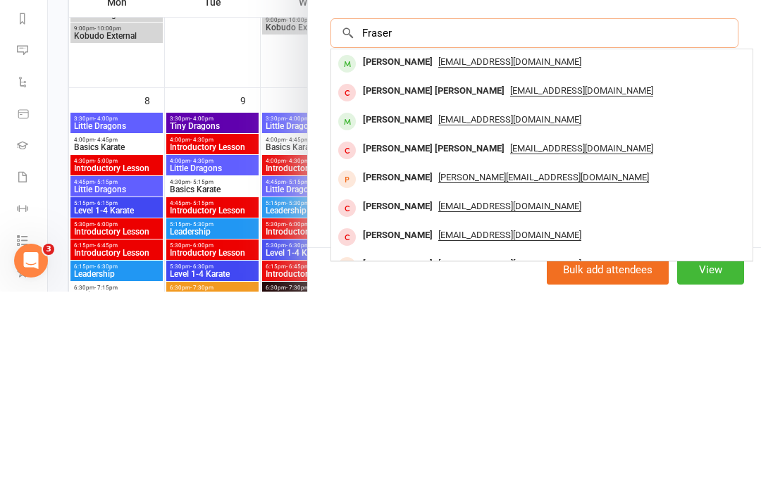
scroll to position [45, 0]
type input "Fraser"
click at [438, 251] on span "[EMAIL_ADDRESS][DOMAIN_NAME]" at bounding box center [509, 256] width 143 height 11
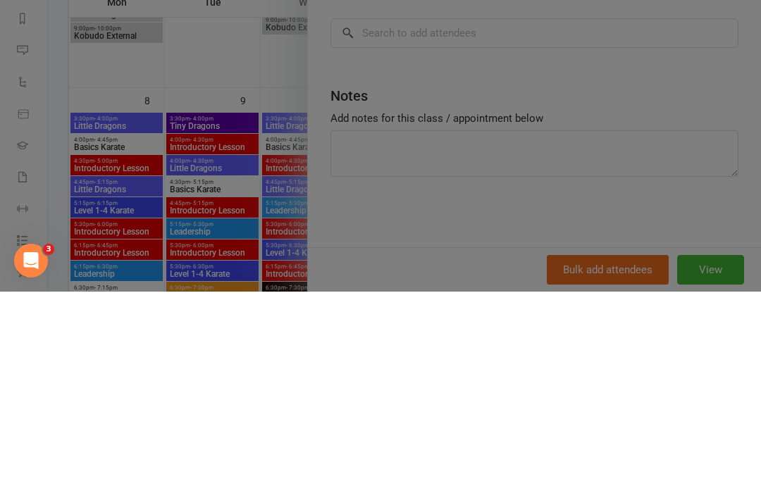
scroll to position [564, 0]
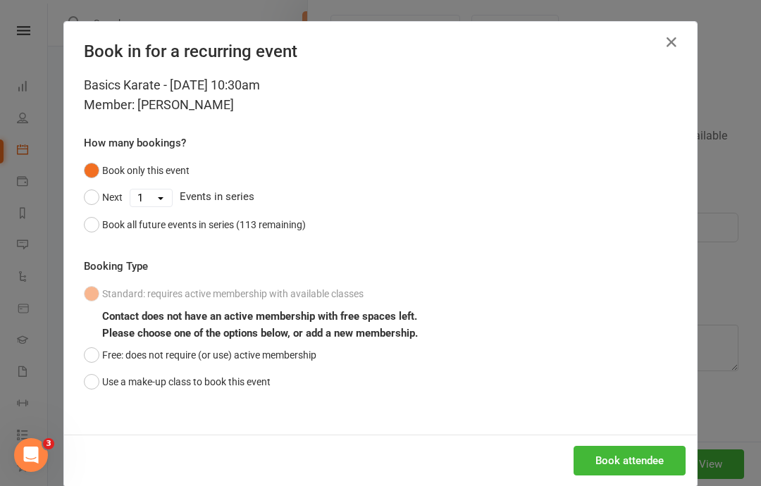
click at [97, 353] on button "Free: does not require (or use) active membership" at bounding box center [200, 355] width 233 height 27
click at [622, 463] on button "Book attendee" at bounding box center [630, 461] width 112 height 30
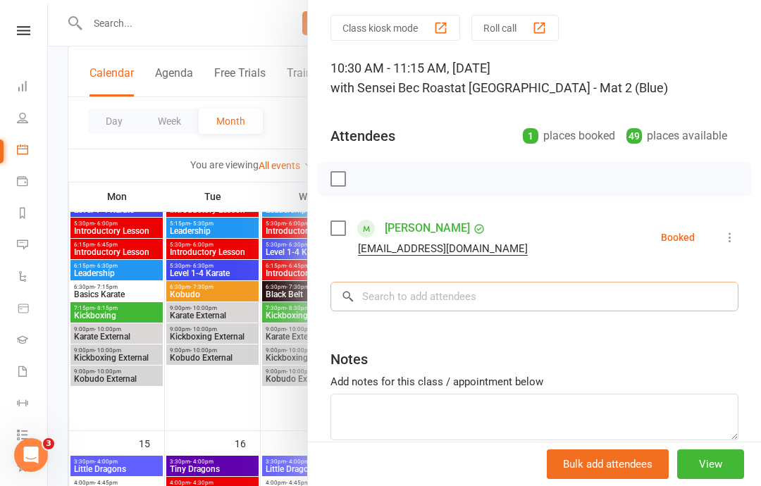
click at [401, 282] on input "search" at bounding box center [535, 297] width 408 height 30
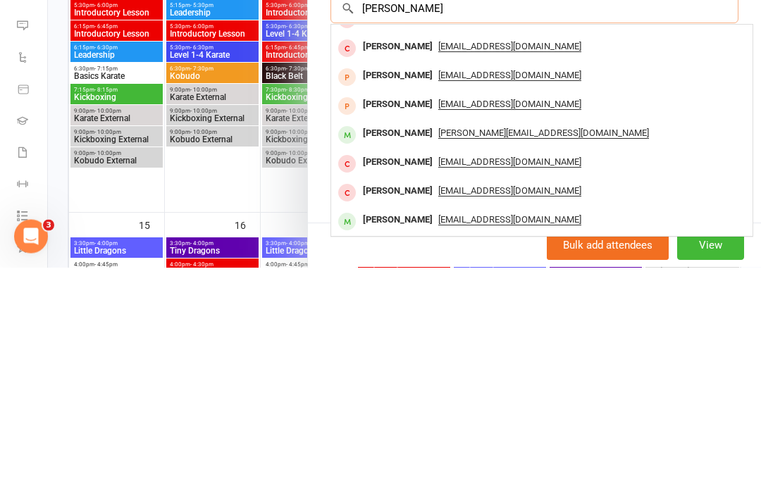
scroll to position [58, 0]
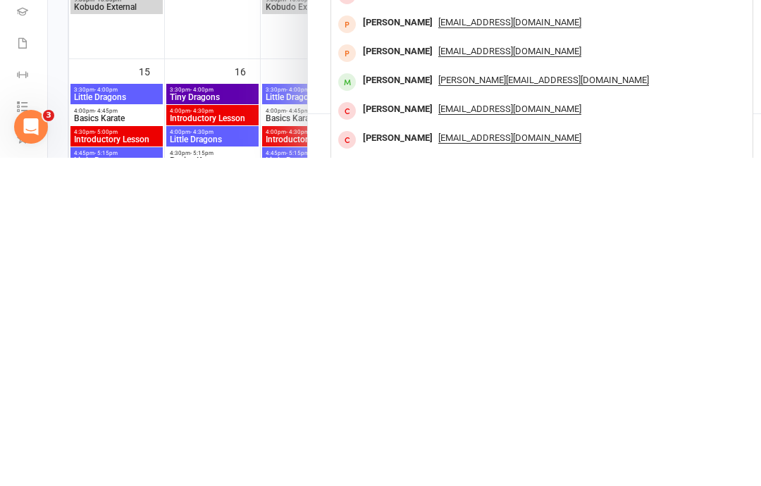
type input "[PERSON_NAME]"
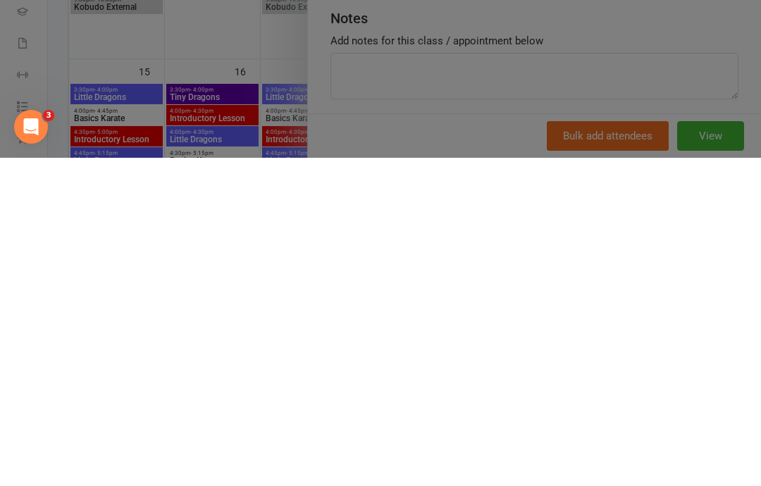
scroll to position [937, 0]
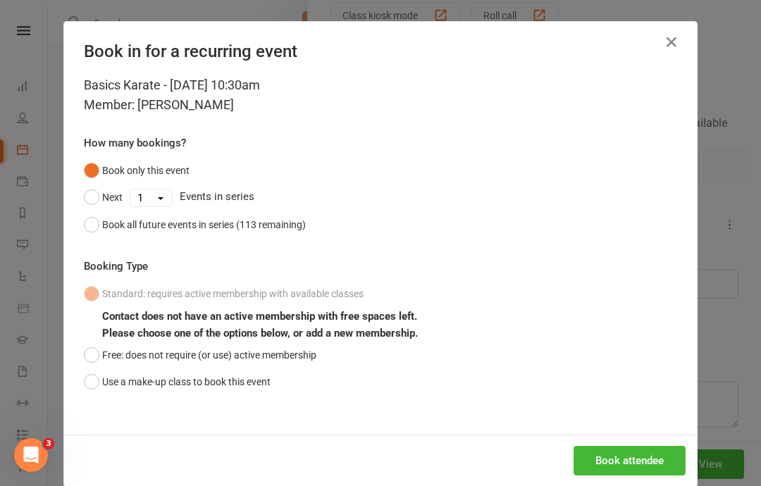
click at [106, 345] on button "Free: does not require (or use) active membership" at bounding box center [200, 355] width 233 height 27
click at [605, 453] on button "Book attendee" at bounding box center [630, 461] width 112 height 30
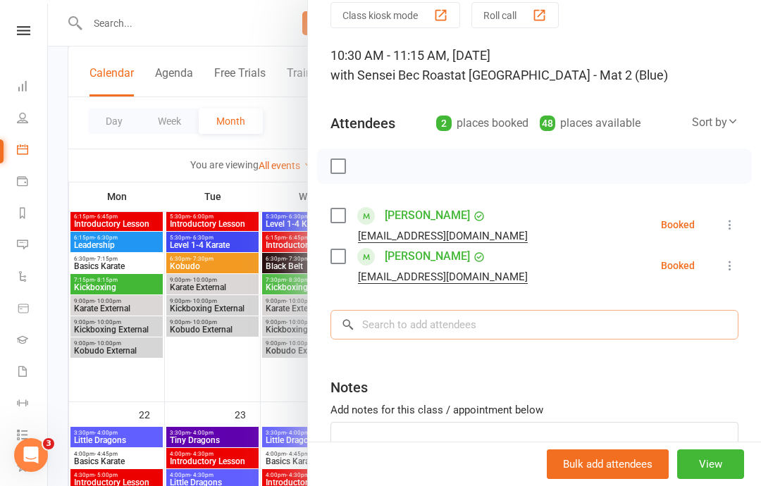
click at [424, 325] on input "search" at bounding box center [535, 325] width 408 height 30
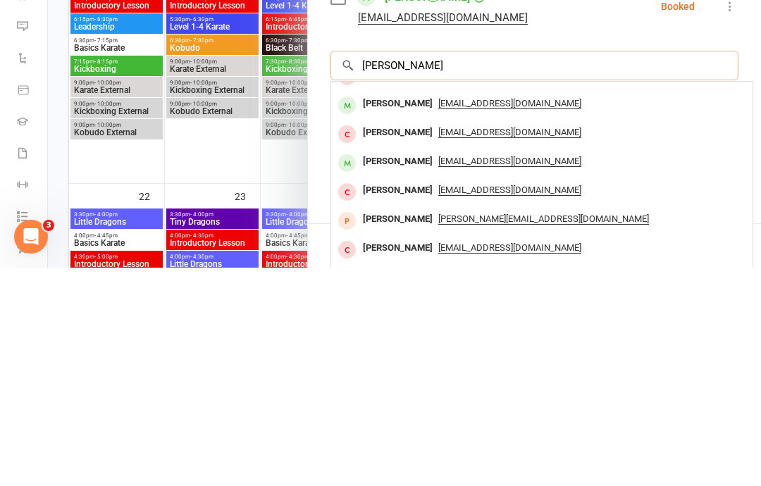
scroll to position [99, 0]
type input "[PERSON_NAME]"
click at [438, 316] on span "[EMAIL_ADDRESS][DOMAIN_NAME]" at bounding box center [509, 321] width 143 height 11
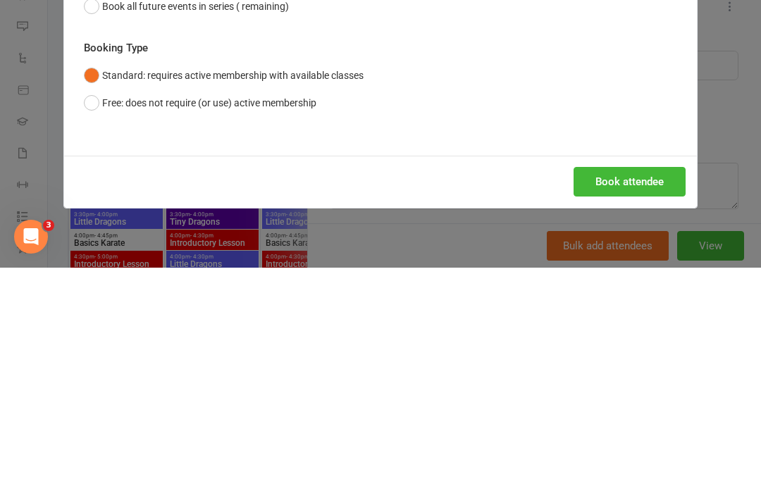
scroll to position [1155, 0]
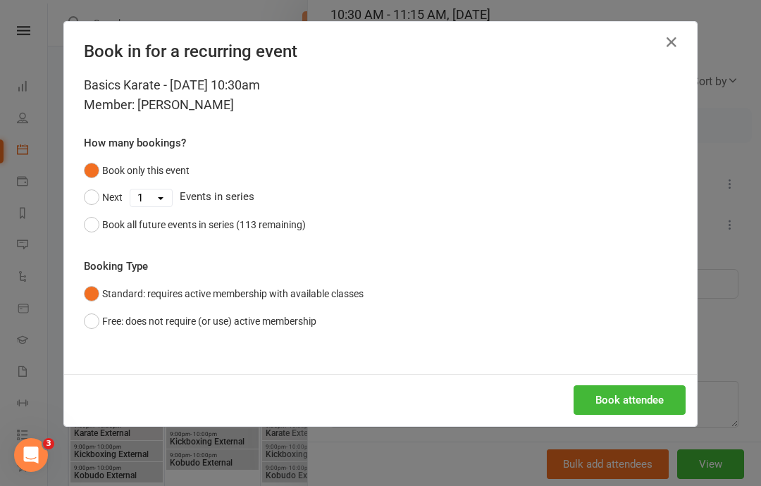
click at [624, 395] on button "Book attendee" at bounding box center [630, 400] width 112 height 30
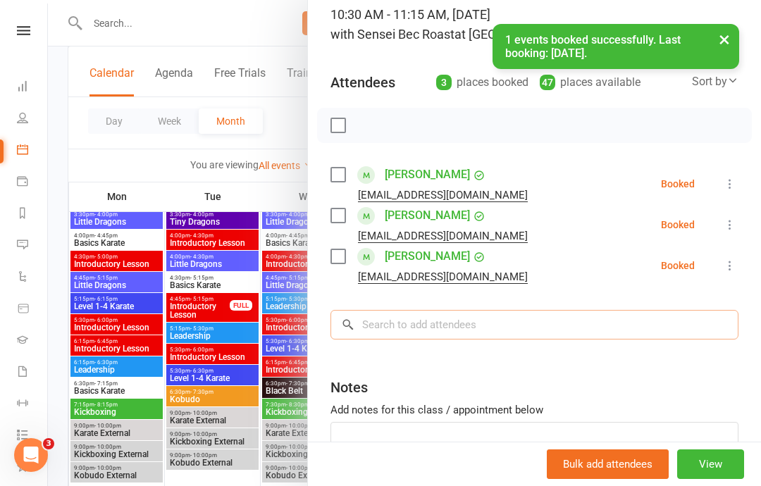
click at [498, 323] on input "search" at bounding box center [535, 325] width 408 height 30
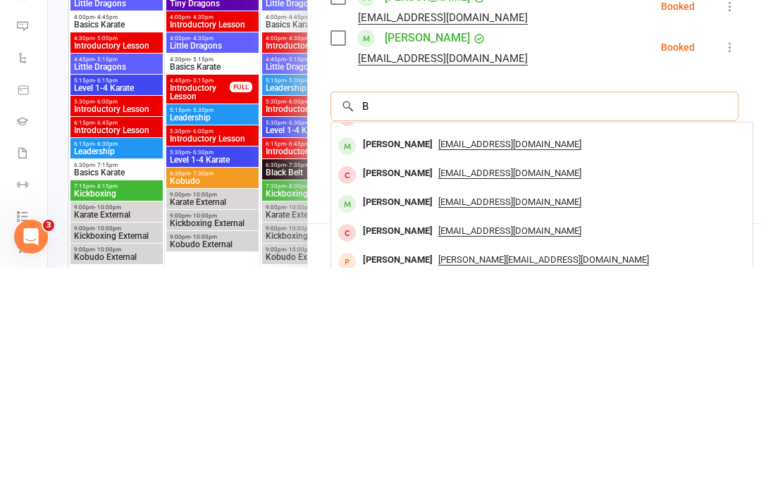
scroll to position [0, 0]
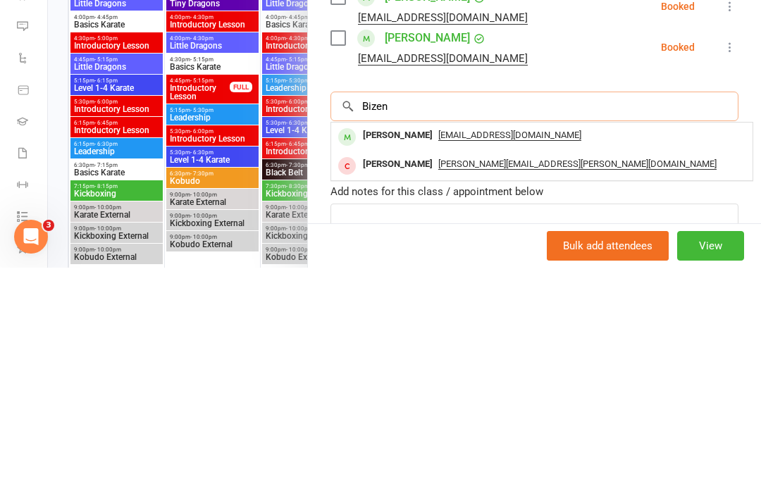
type input "Bizen"
click at [438, 348] on span "[EMAIL_ADDRESS][DOMAIN_NAME]" at bounding box center [509, 353] width 143 height 11
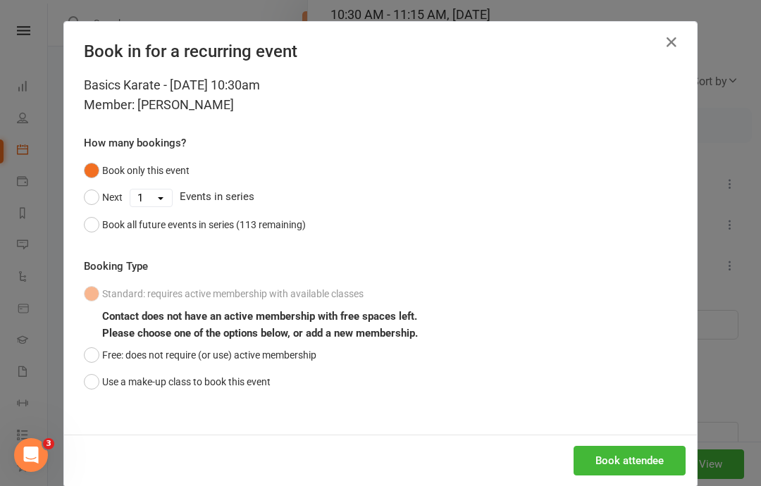
click at [85, 348] on button "Free: does not require (or use) active membership" at bounding box center [200, 355] width 233 height 27
click at [525, 426] on div "Basics Karate - [DATE] 10:30am Member: [PERSON_NAME] How many bookings? Book on…" at bounding box center [380, 254] width 633 height 359
click at [626, 450] on button "Book attendee" at bounding box center [630, 461] width 112 height 30
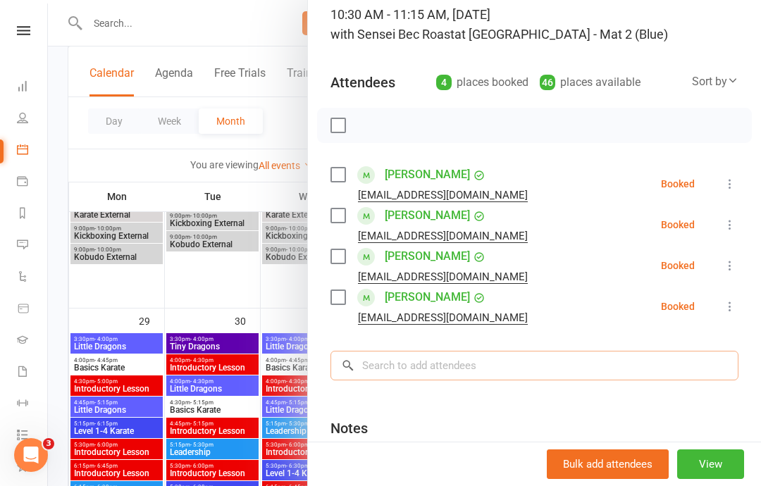
click at [550, 372] on input "search" at bounding box center [535, 366] width 408 height 30
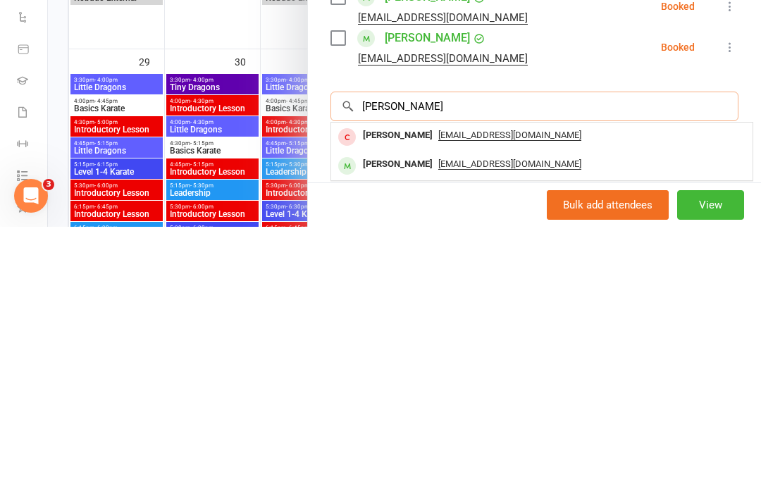
type input "[PERSON_NAME]"
click at [443, 418] on span "[EMAIL_ADDRESS][DOMAIN_NAME]" at bounding box center [509, 423] width 143 height 11
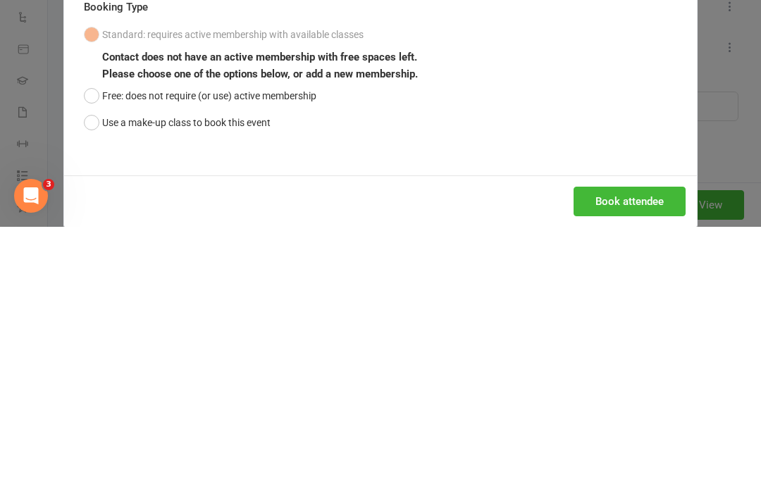
scroll to position [1633, 0]
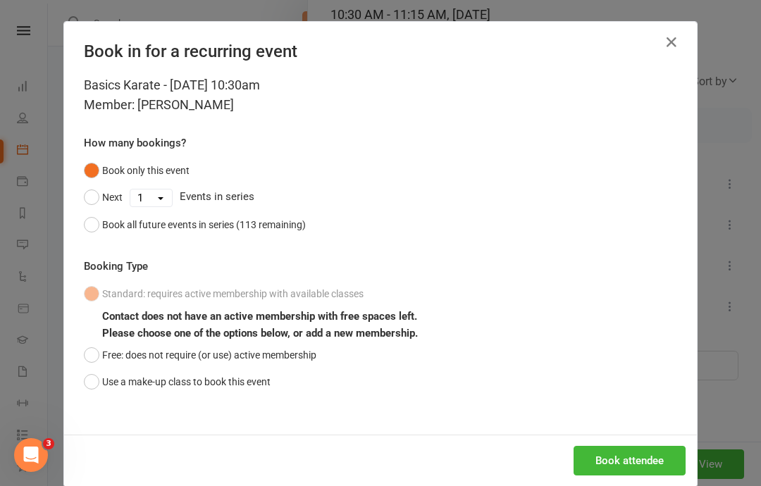
click at [105, 349] on button "Free: does not require (or use) active membership" at bounding box center [200, 355] width 233 height 27
click at [615, 457] on button "Book attendee" at bounding box center [630, 461] width 112 height 30
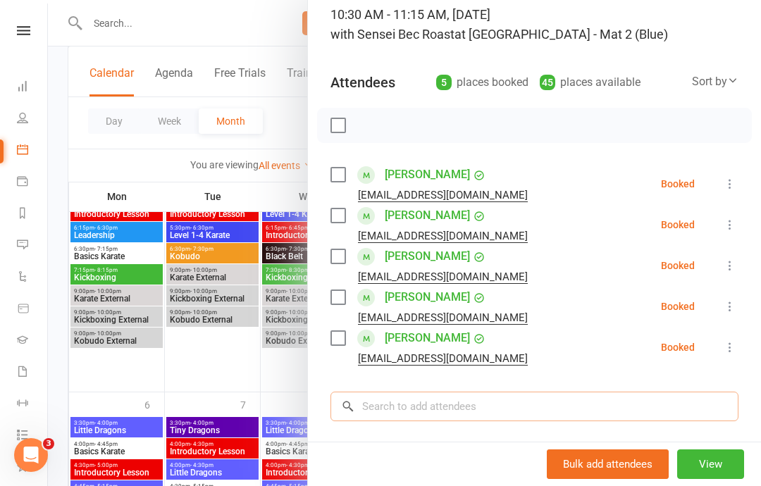
click at [516, 403] on input "search" at bounding box center [535, 407] width 408 height 30
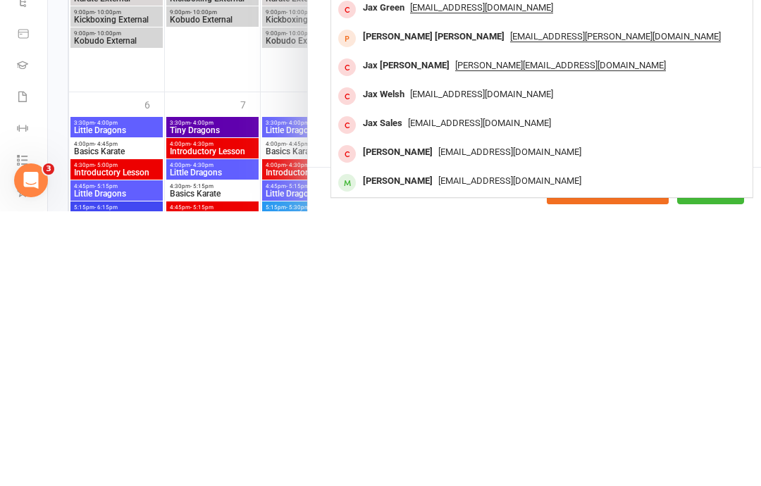
scroll to position [253, 0]
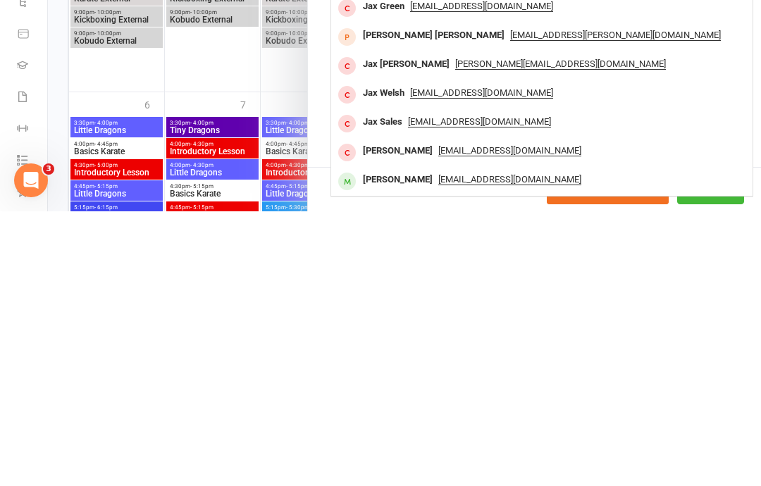
type input "Jax"
click at [438, 449] on span "[EMAIL_ADDRESS][DOMAIN_NAME]" at bounding box center [509, 454] width 143 height 11
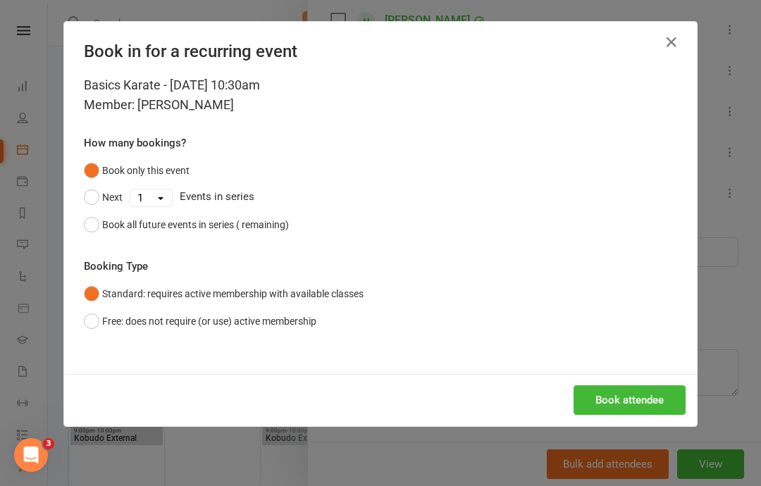
scroll to position [221, 0]
click at [641, 394] on button "Book attendee" at bounding box center [630, 400] width 112 height 30
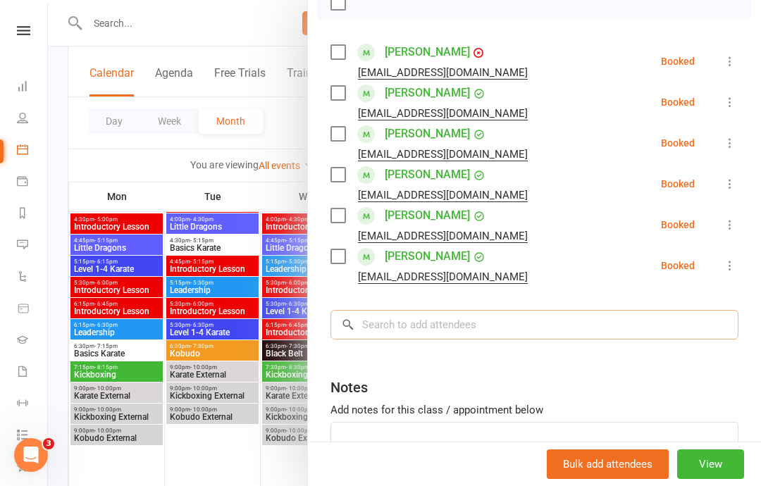
click at [560, 318] on input "search" at bounding box center [535, 325] width 408 height 30
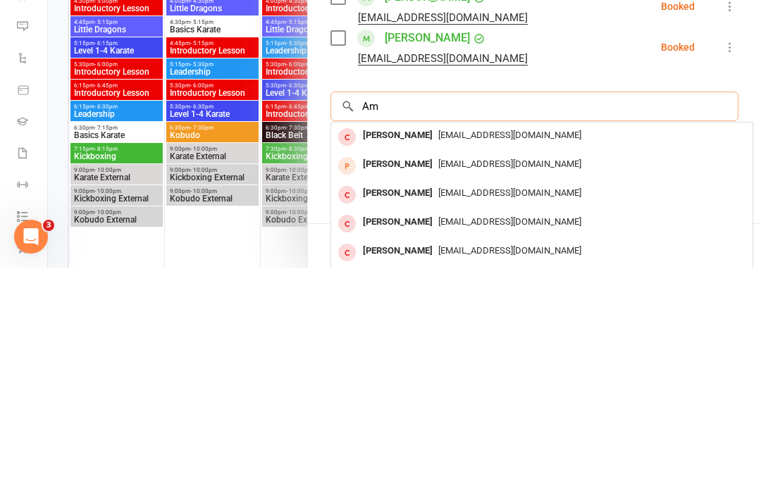
type input "A"
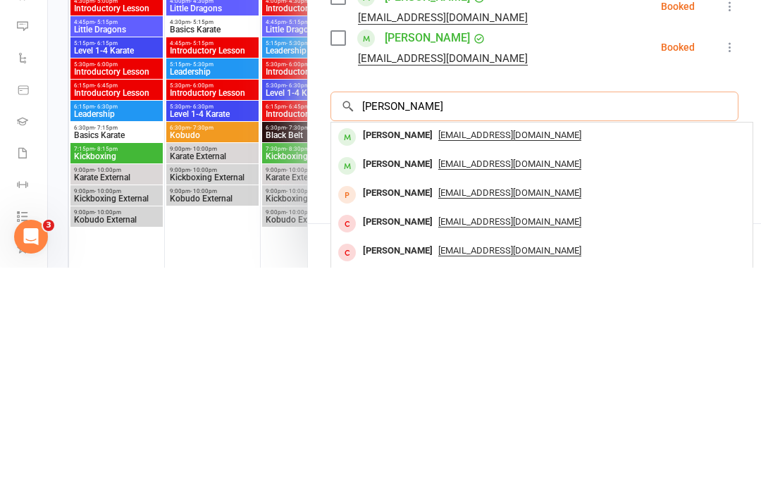
type input "[PERSON_NAME]"
click at [467, 377] on span "[EMAIL_ADDRESS][DOMAIN_NAME]" at bounding box center [509, 382] width 143 height 11
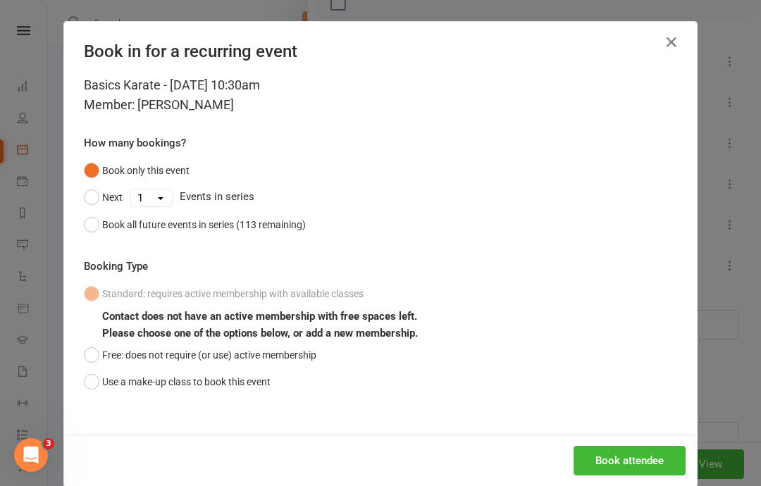
click at [81, 362] on div "Basics Karate - [DATE] 10:30am Member: [PERSON_NAME] How many bookings? Book on…" at bounding box center [380, 254] width 633 height 359
click at [97, 350] on button "Free: does not require (or use) active membership" at bounding box center [200, 355] width 233 height 27
click at [589, 462] on button "Book attendee" at bounding box center [630, 461] width 112 height 30
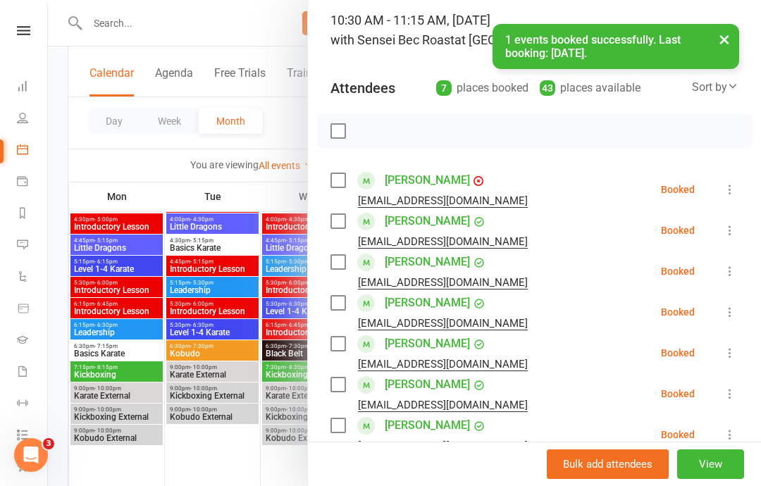
scroll to position [87, 0]
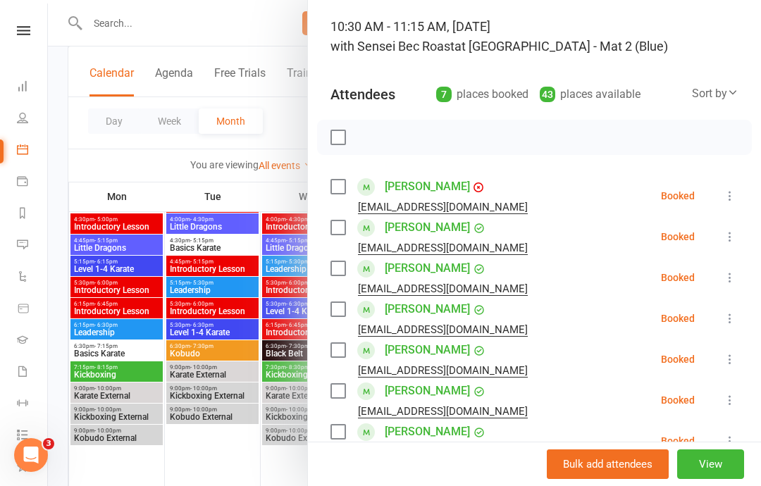
click at [734, 181] on li "[PERSON_NAME] [EMAIL_ADDRESS][DOMAIN_NAME] Booked More info Remove Check in Mar…" at bounding box center [535, 195] width 408 height 41
click at [343, 144] on label at bounding box center [338, 137] width 14 height 14
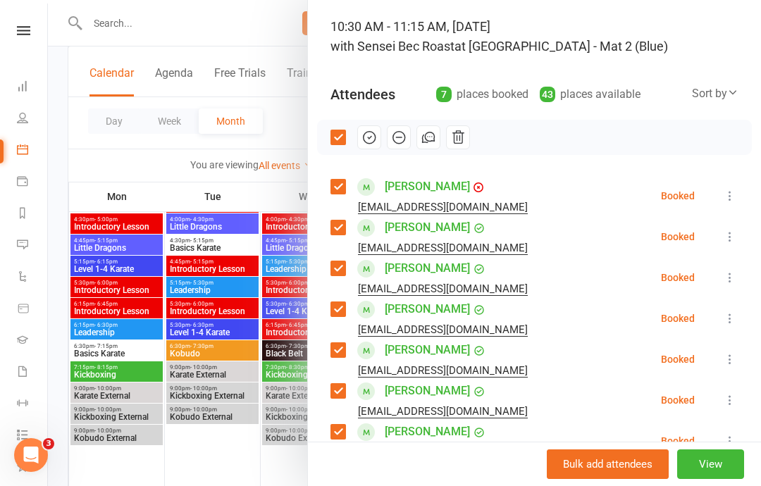
click at [363, 130] on icon "button" at bounding box center [370, 138] width 16 height 16
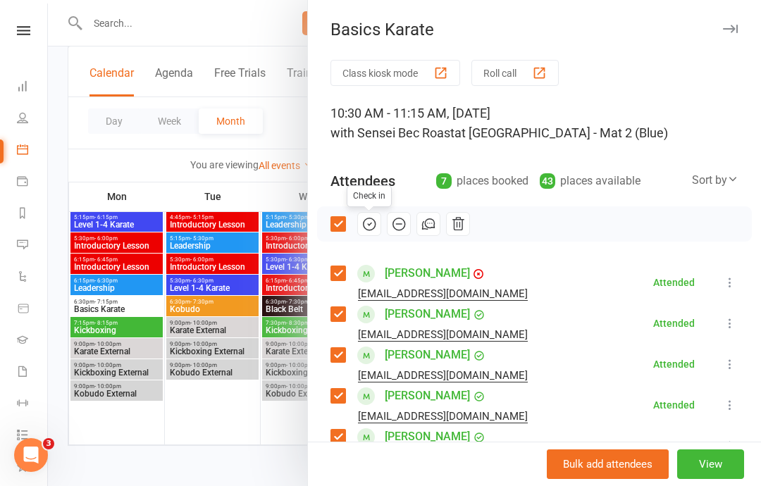
scroll to position [0, 0]
click at [736, 29] on icon "button" at bounding box center [730, 29] width 15 height 8
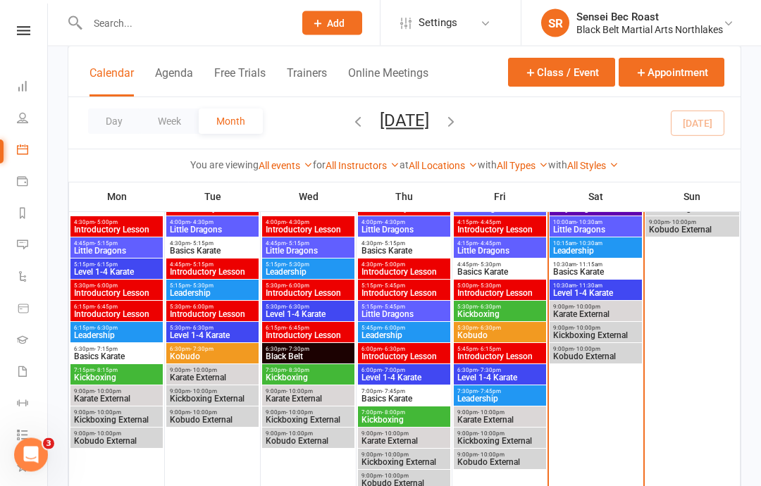
scroll to position [495, 0]
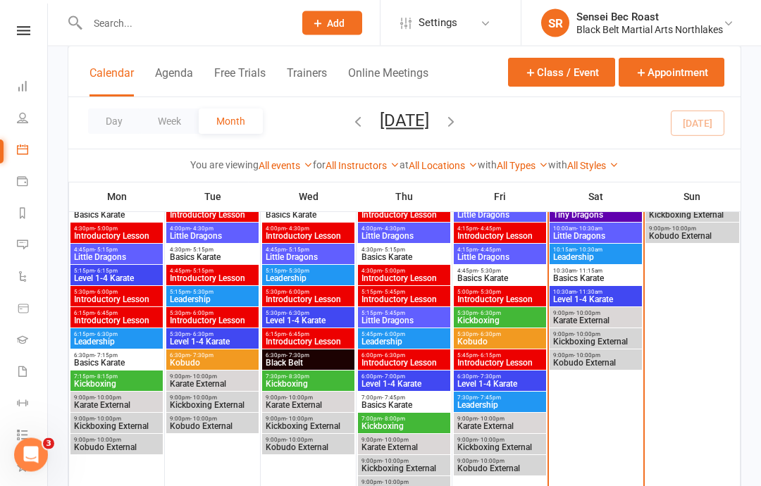
click at [606, 296] on span "Level 1-4 Karate" at bounding box center [595, 300] width 87 height 8
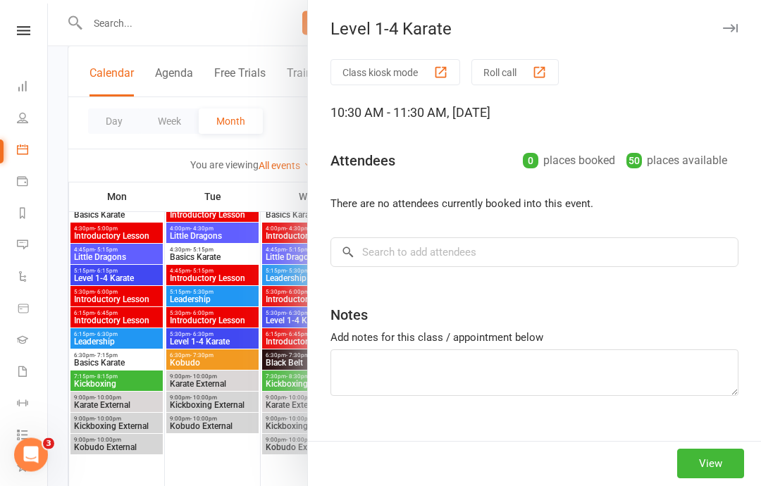
scroll to position [496, 0]
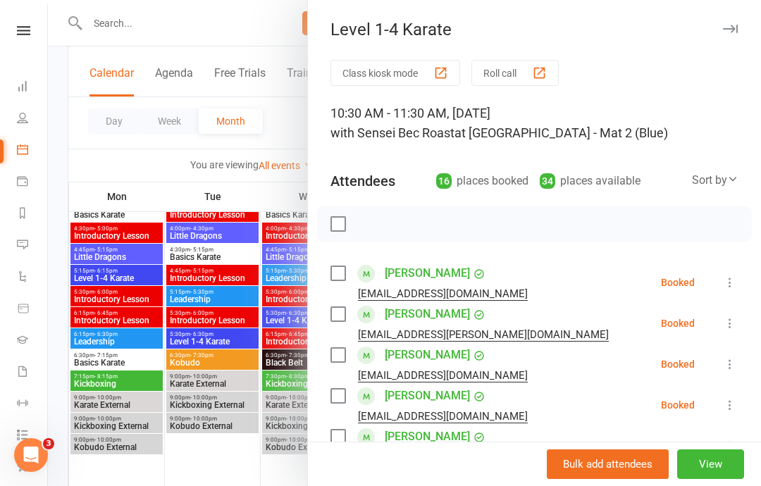
click at [339, 225] on label at bounding box center [338, 224] width 14 height 14
click at [368, 227] on icon "button" at bounding box center [370, 224] width 16 height 16
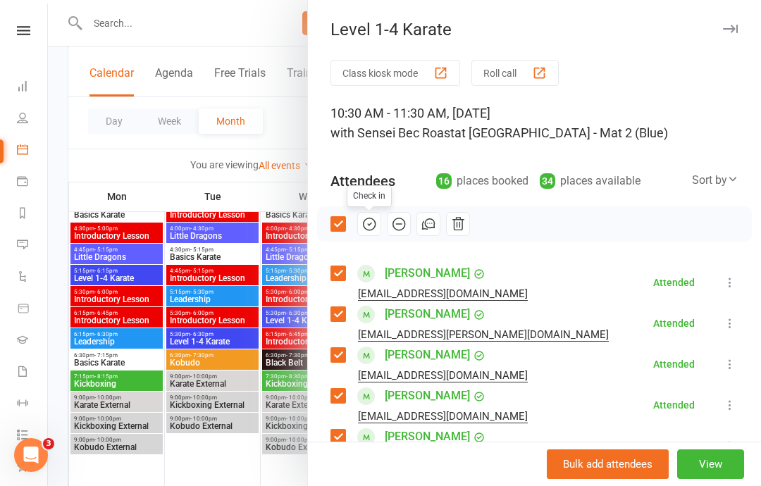
click at [747, 26] on div "Level 1-4 Karate" at bounding box center [534, 30] width 453 height 20
click at [725, 27] on icon "button" at bounding box center [730, 29] width 15 height 8
